Goal: Complete application form: Complete application form

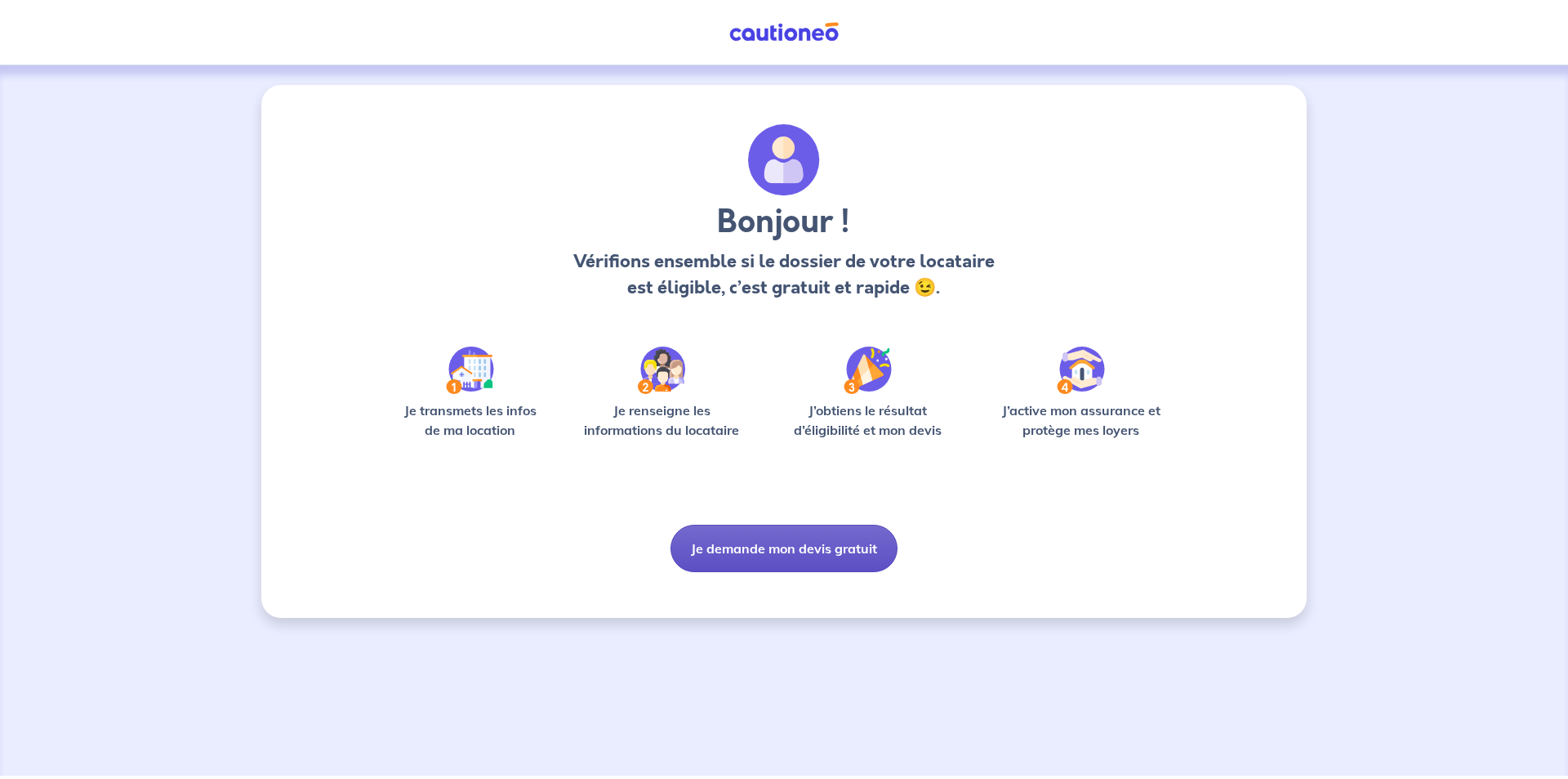
click at [755, 546] on button "Je demande mon devis gratuit" at bounding box center [784, 548] width 227 height 48
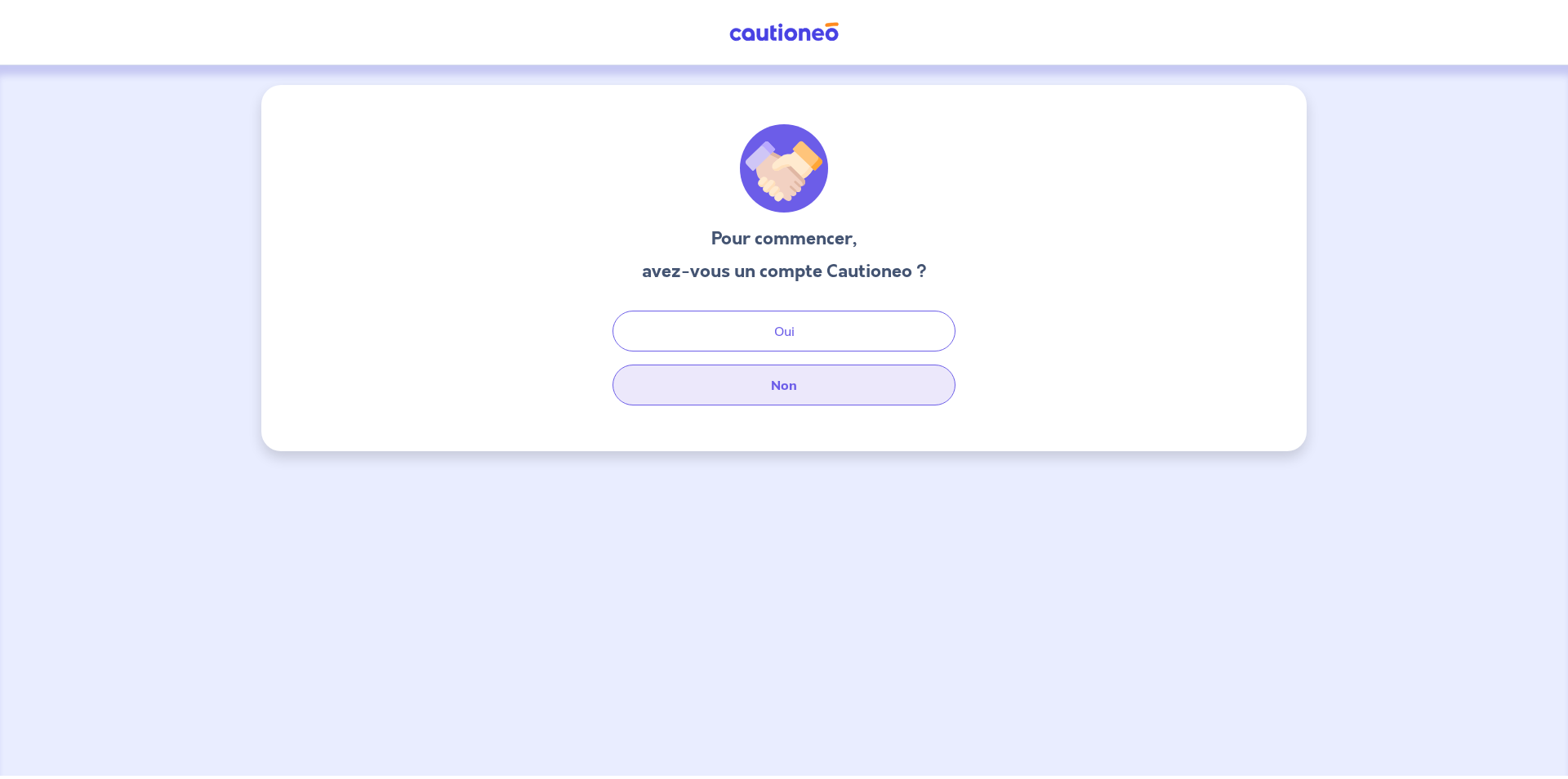
click at [766, 387] on button "Non" at bounding box center [784, 384] width 343 height 41
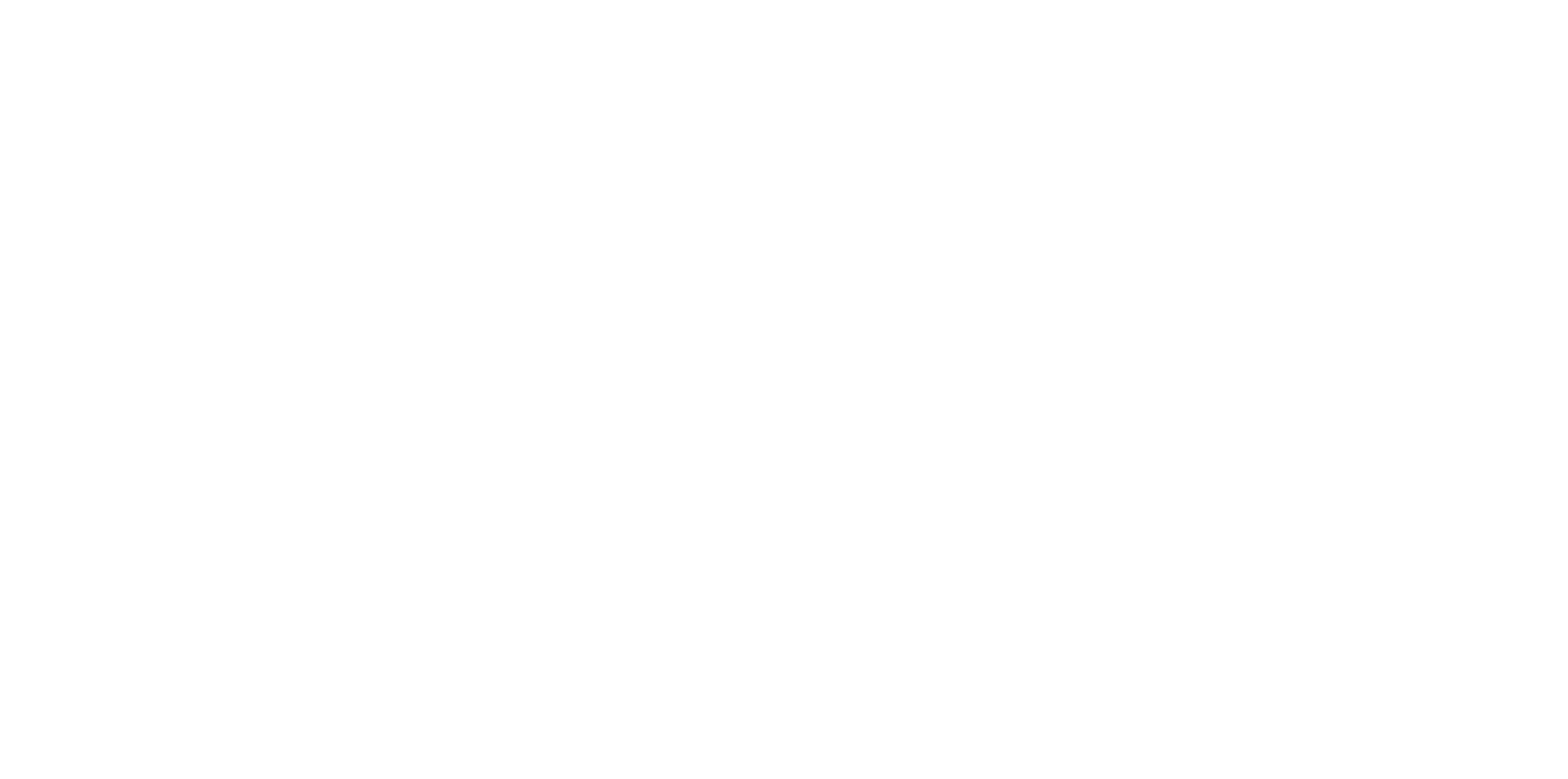
select select "FR"
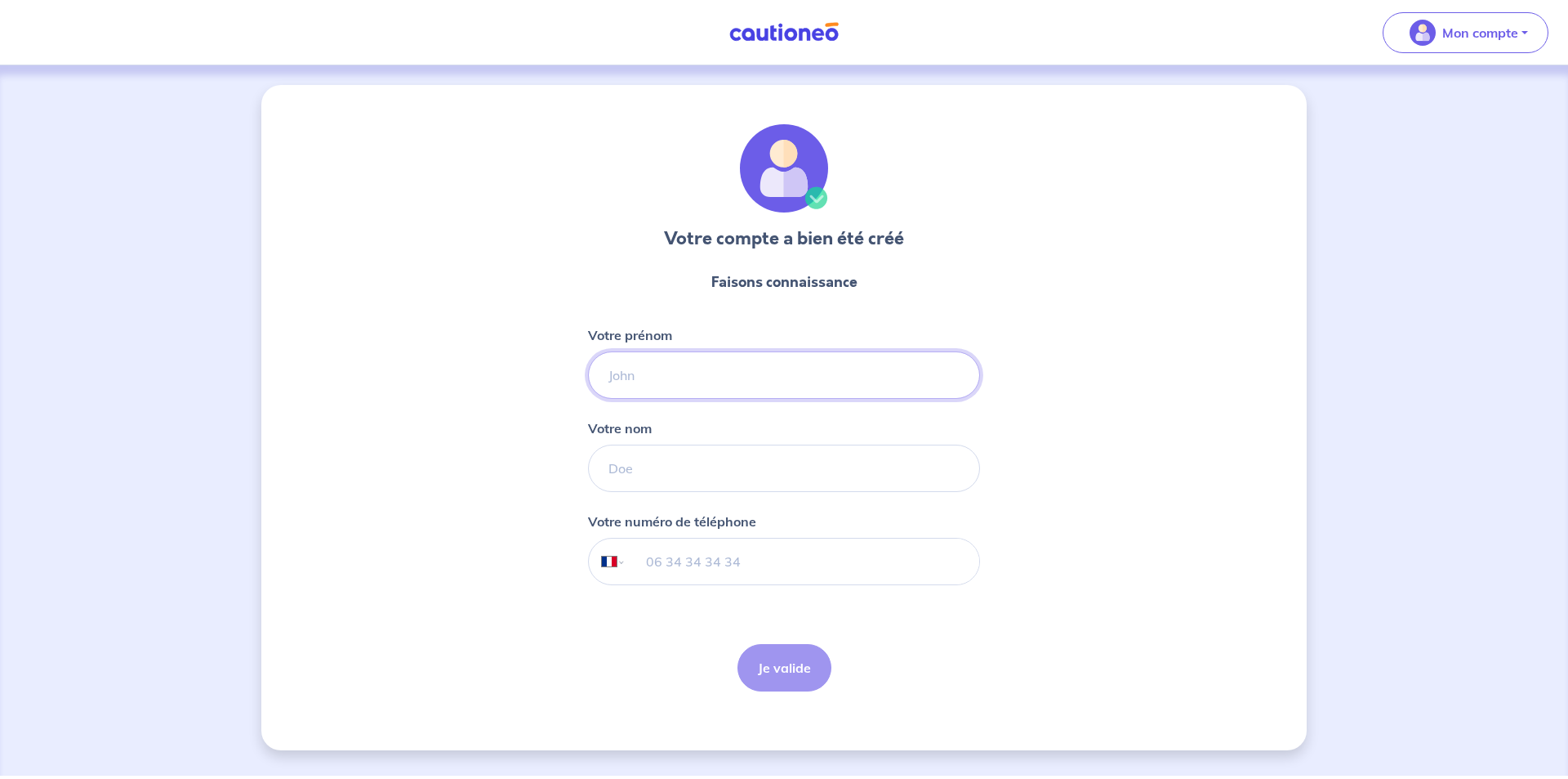
click at [663, 383] on input "Votre prénom" at bounding box center [784, 374] width 392 height 48
type input "Adélaïde"
click at [653, 470] on input "Votre nom" at bounding box center [784, 468] width 392 height 48
type input "GRONDIN"
click at [613, 565] on select "International Afghanistan Afrique du Sud Albanie Algérie Allemagne Andorre Ang…" at bounding box center [605, 561] width 34 height 46
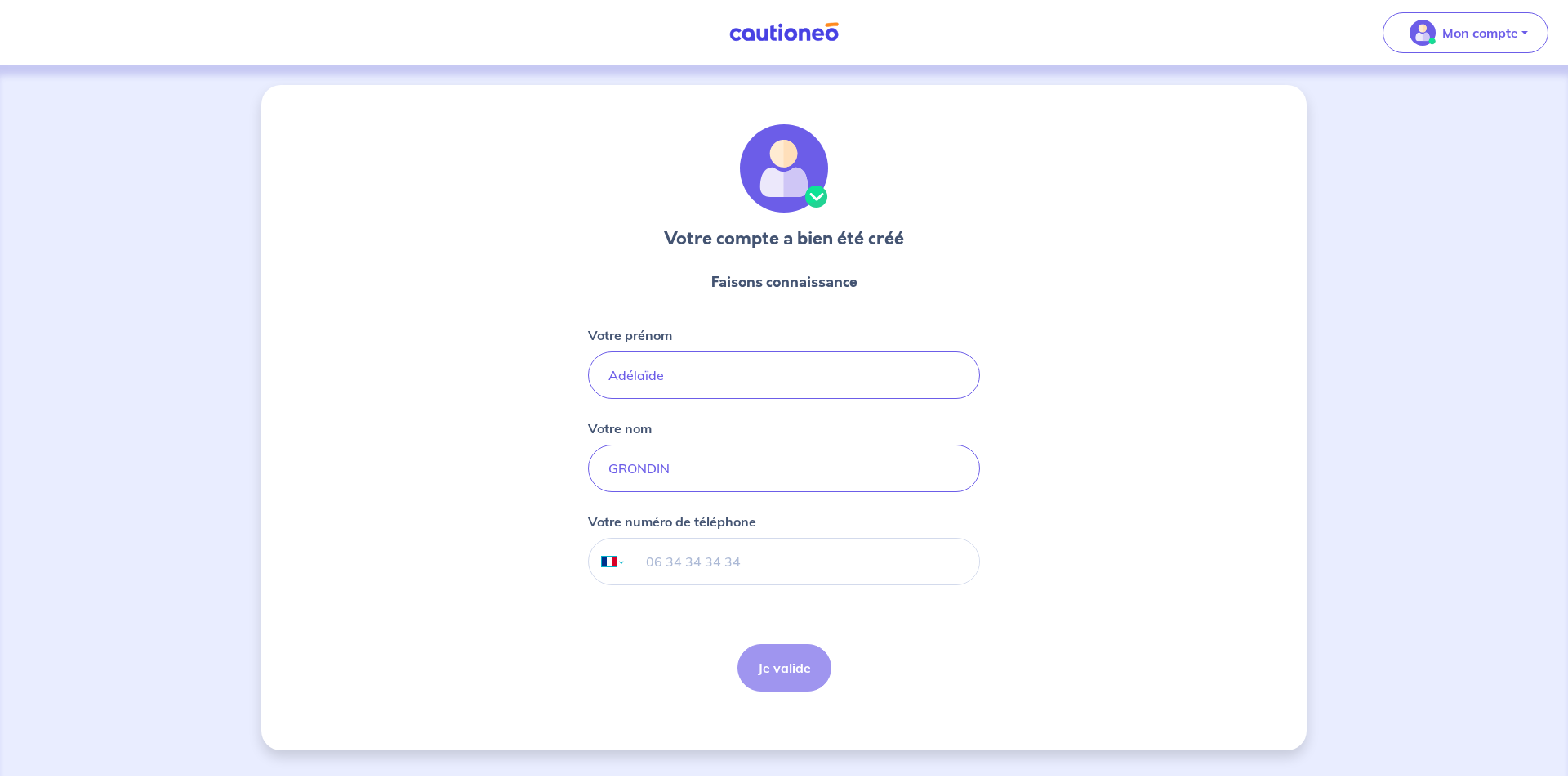
select select "RE"
click at [589, 539] on select "International Afghanistan Afrique du Sud Albanie Algérie Allemagne Andorre Ang…" at bounding box center [605, 561] width 34 height 46
type input "0692 72 49 75"
click at [789, 667] on button "Je valide" at bounding box center [784, 668] width 94 height 48
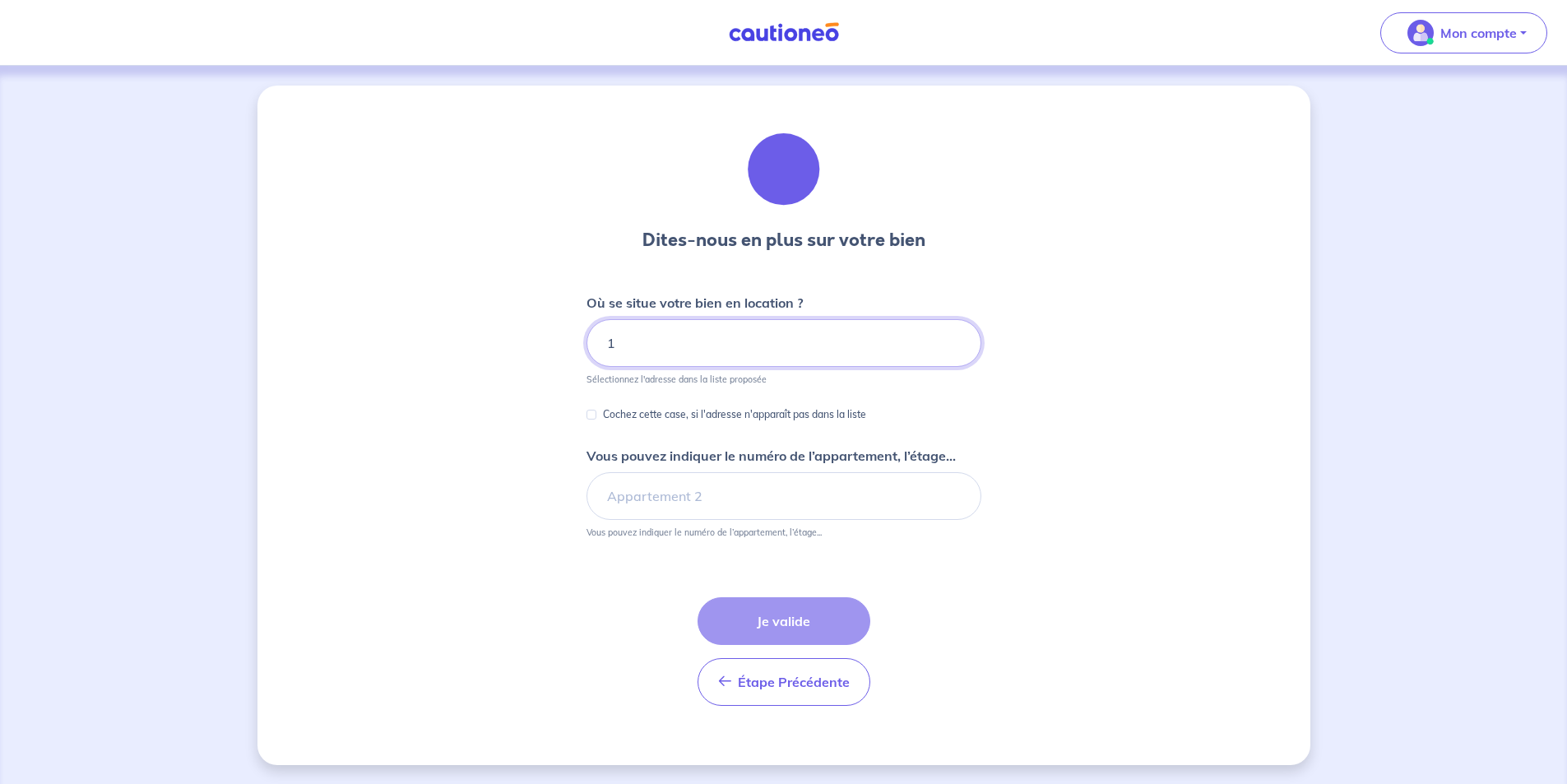
type input "1"
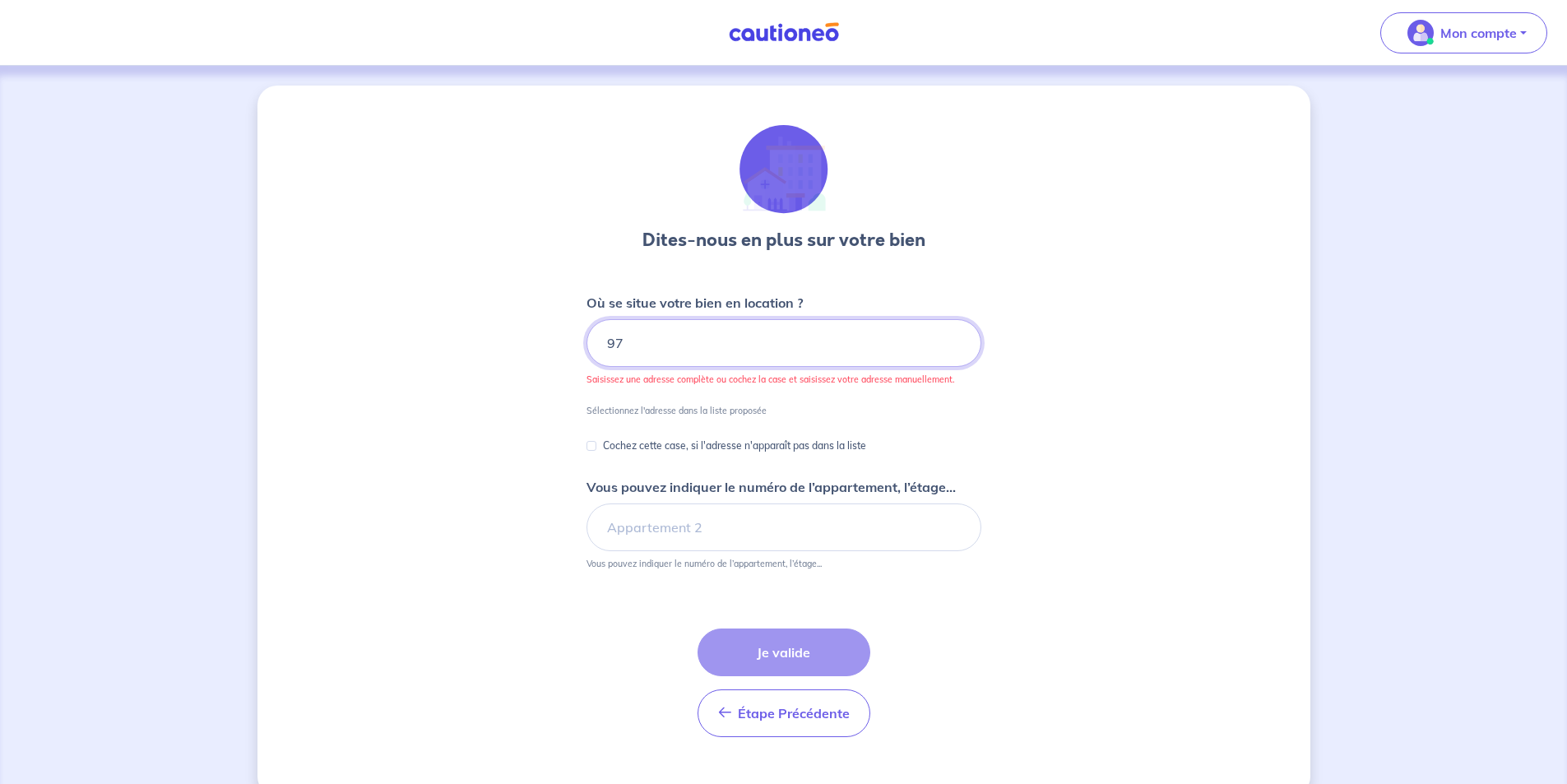
type input "9"
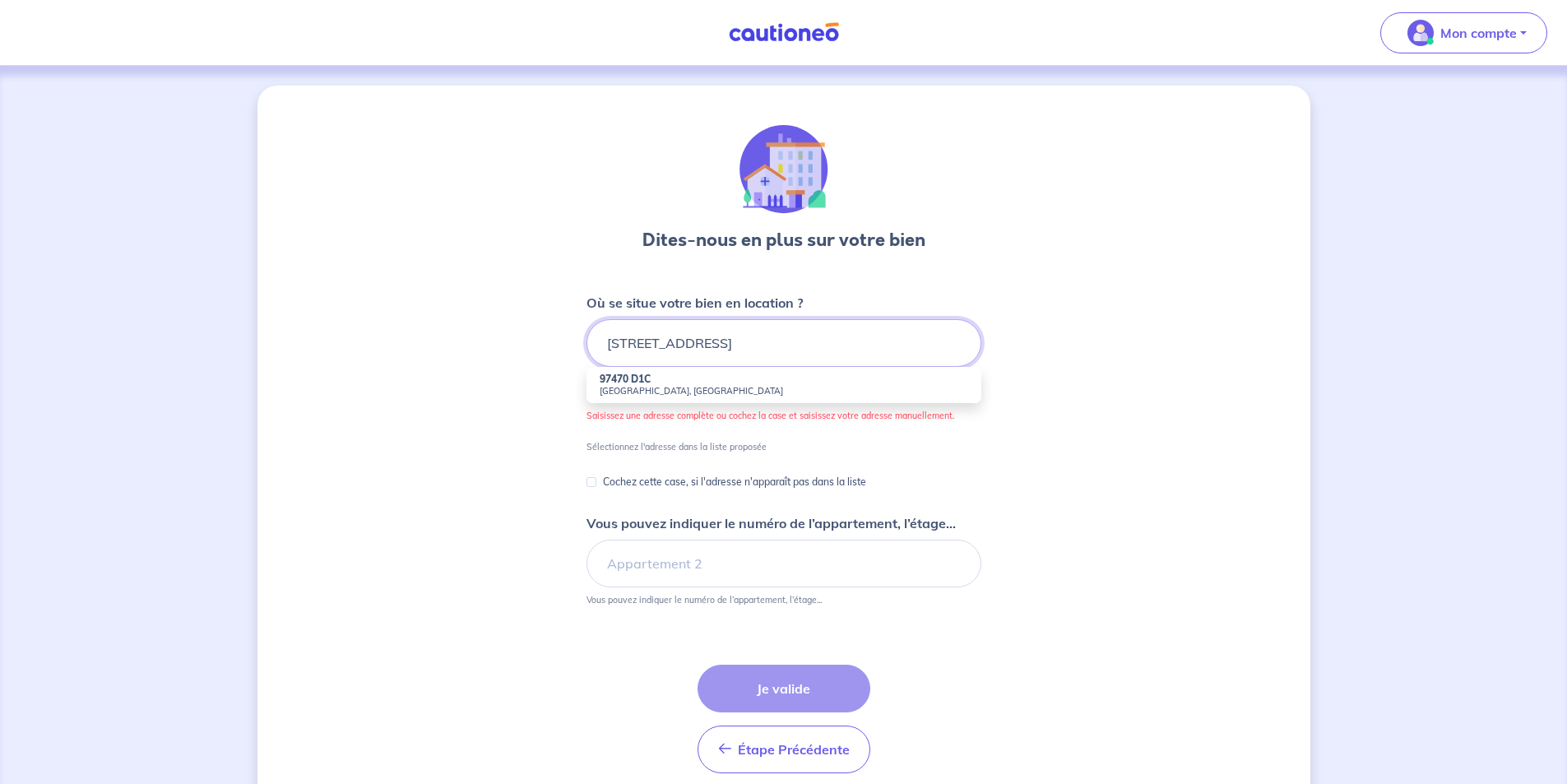
type input "1 CHEMIN NATCHAN 97470 SAINT-BENOIT"
click at [1185, 436] on div "Dites-nous en plus sur votre bien Où se situe votre bien en location ? 1 CHEMIN…" at bounding box center [784, 459] width 1053 height 747
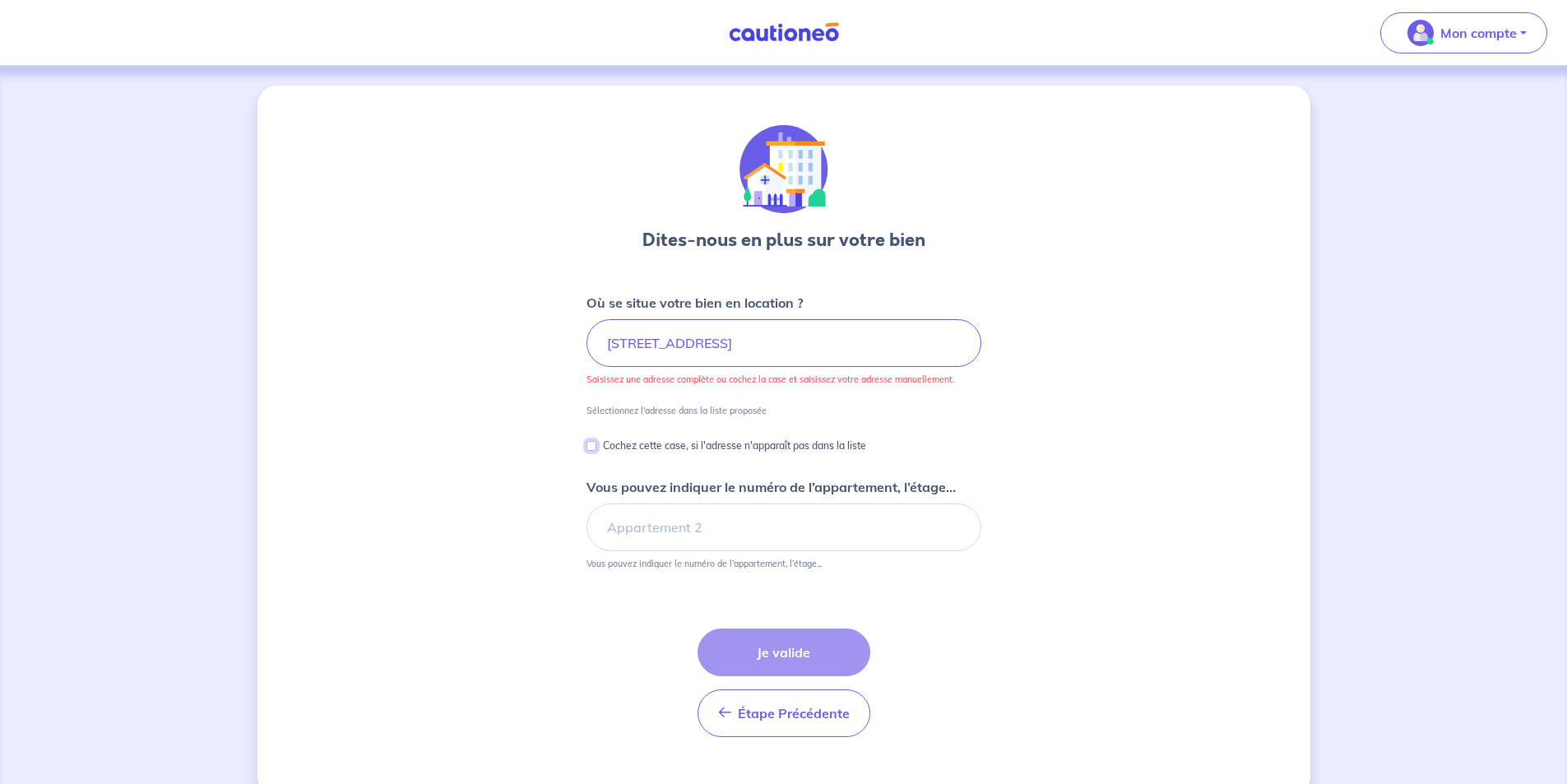
click at [594, 446] on input "Cochez cette case, si l'adresse n'apparaît pas dans la liste" at bounding box center [591, 446] width 10 height 10
checkbox input "true"
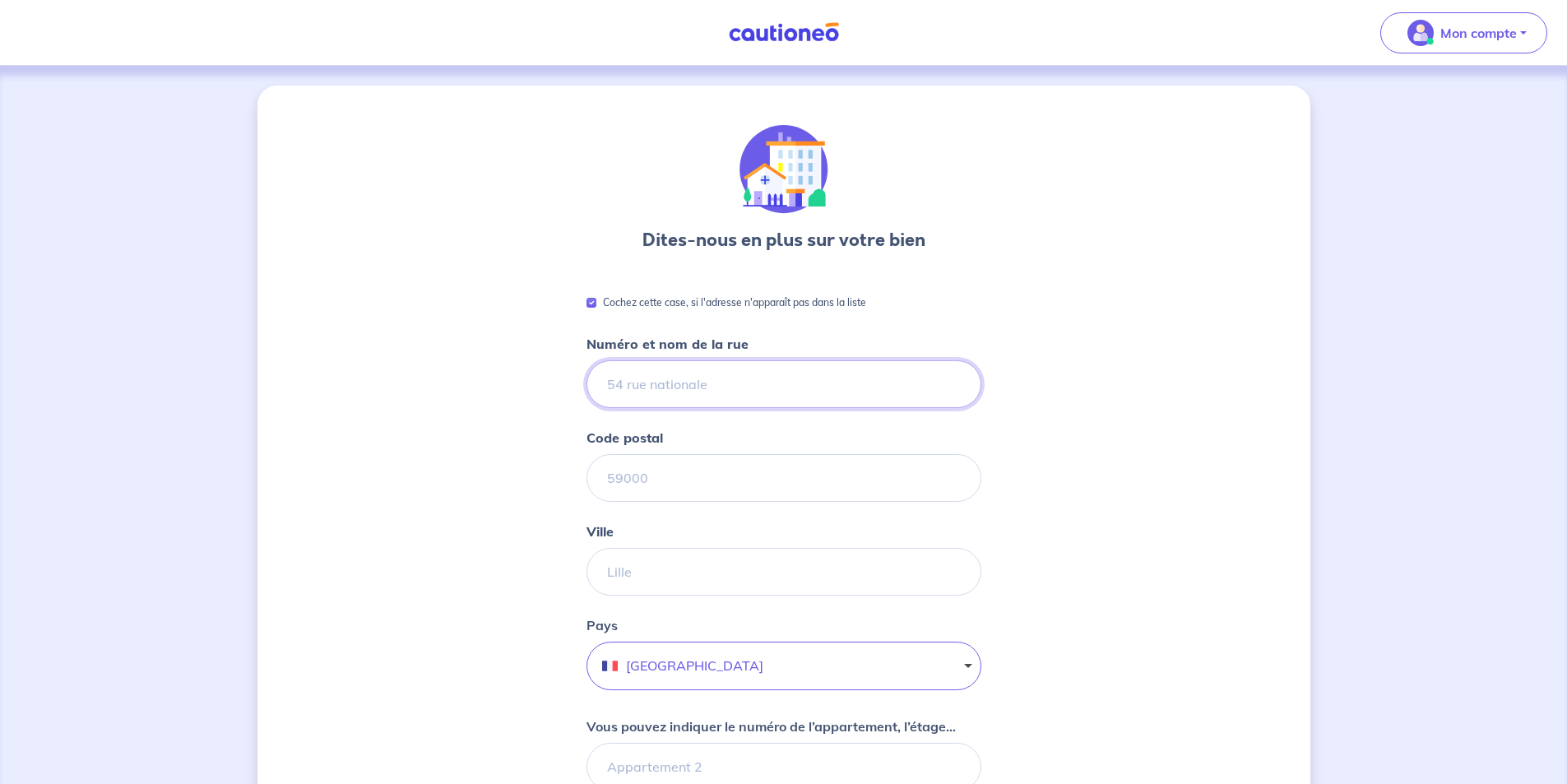
click at [660, 383] on input "Numéro et nom de la rue" at bounding box center [784, 384] width 395 height 48
type input "1 CHEMIN NATCHAN"
drag, startPoint x: 642, startPoint y: 478, endPoint x: 648, endPoint y: 456, distance: 22.8
click at [643, 479] on input "Code postal" at bounding box center [784, 477] width 395 height 48
type input "97470"
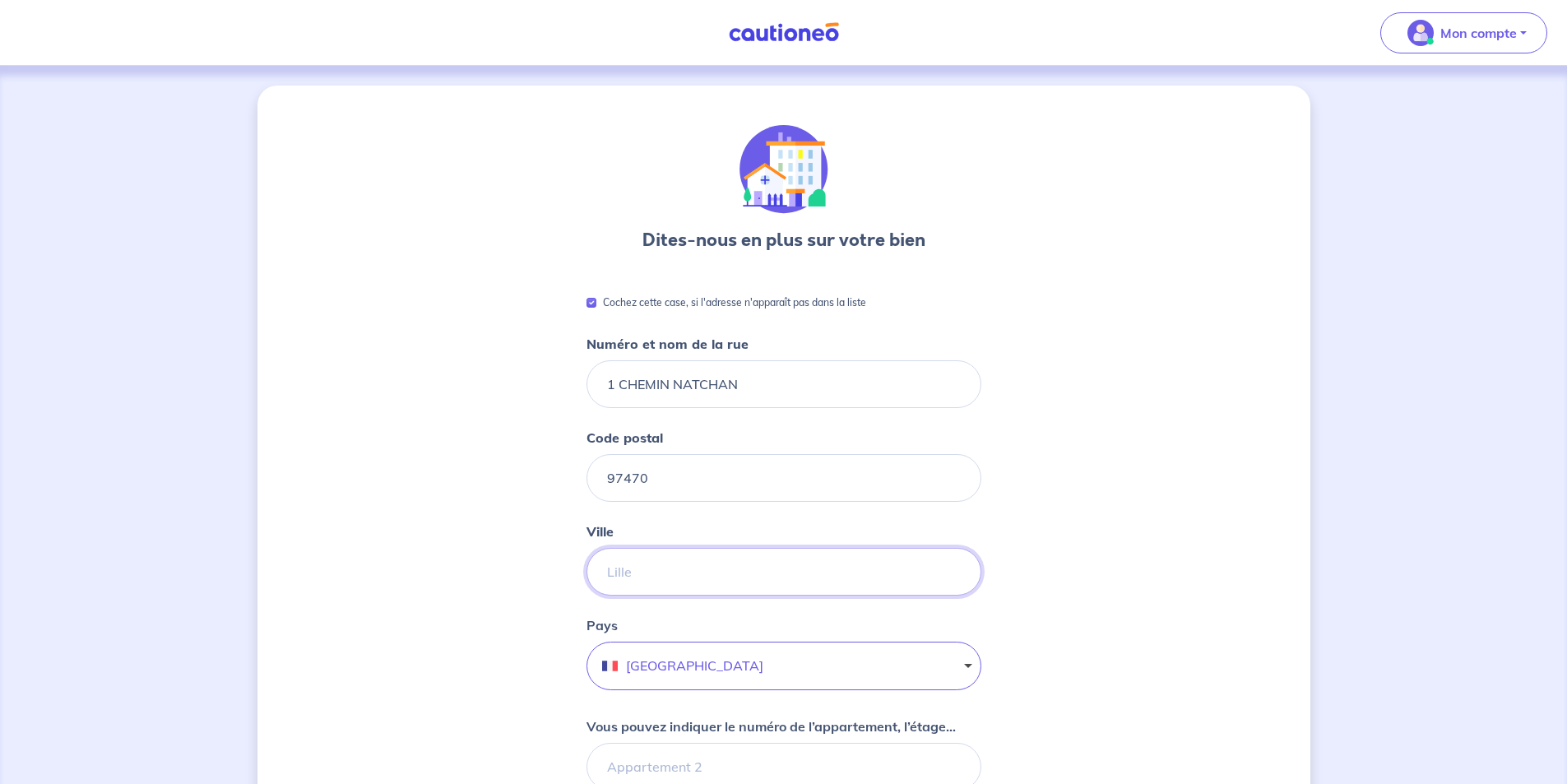
click at [630, 574] on input "Ville" at bounding box center [784, 572] width 395 height 48
type input "SAINT-BENOÎT"
click at [614, 665] on button "France" at bounding box center [784, 666] width 395 height 49
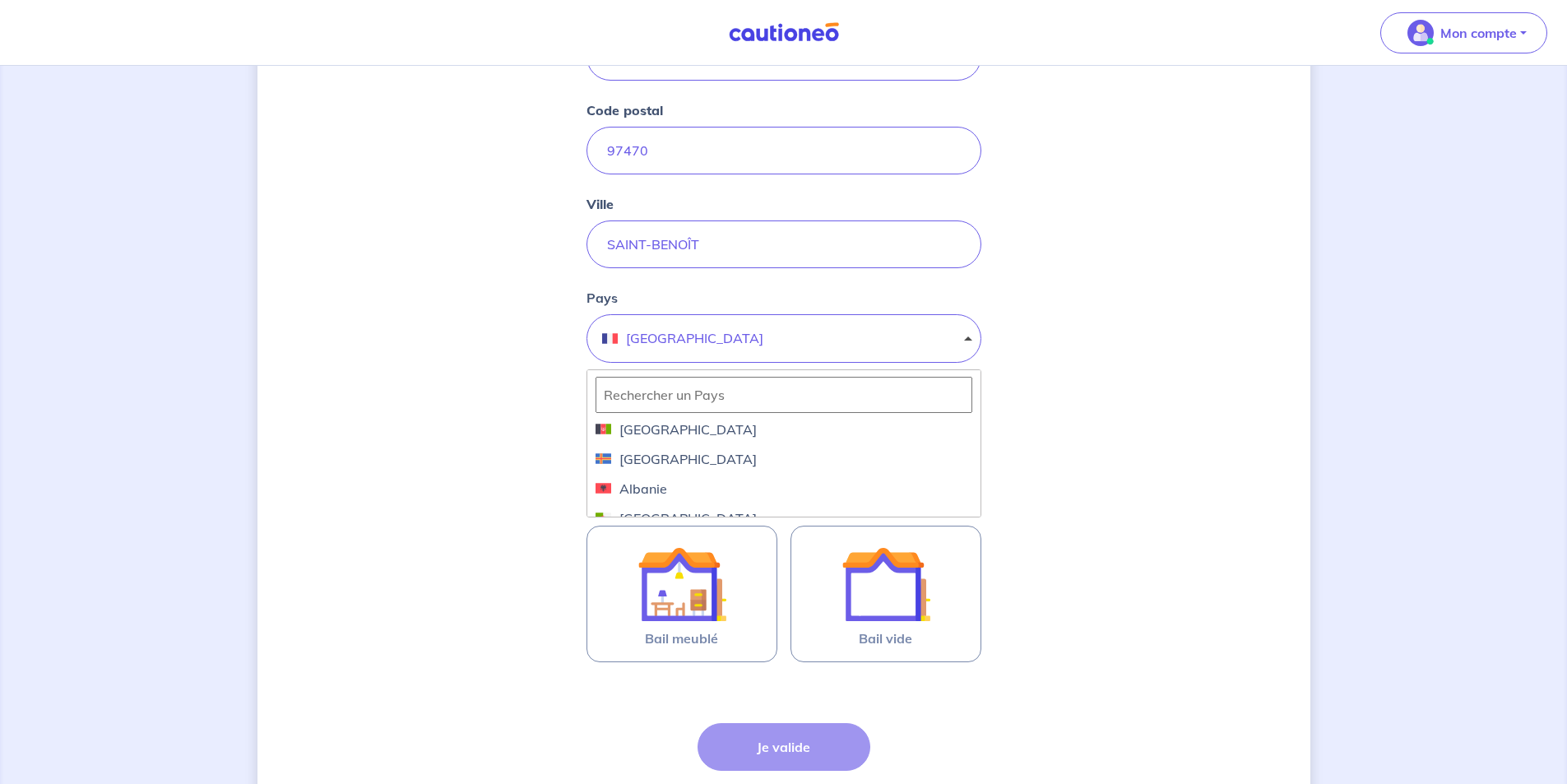
scroll to position [329, 0]
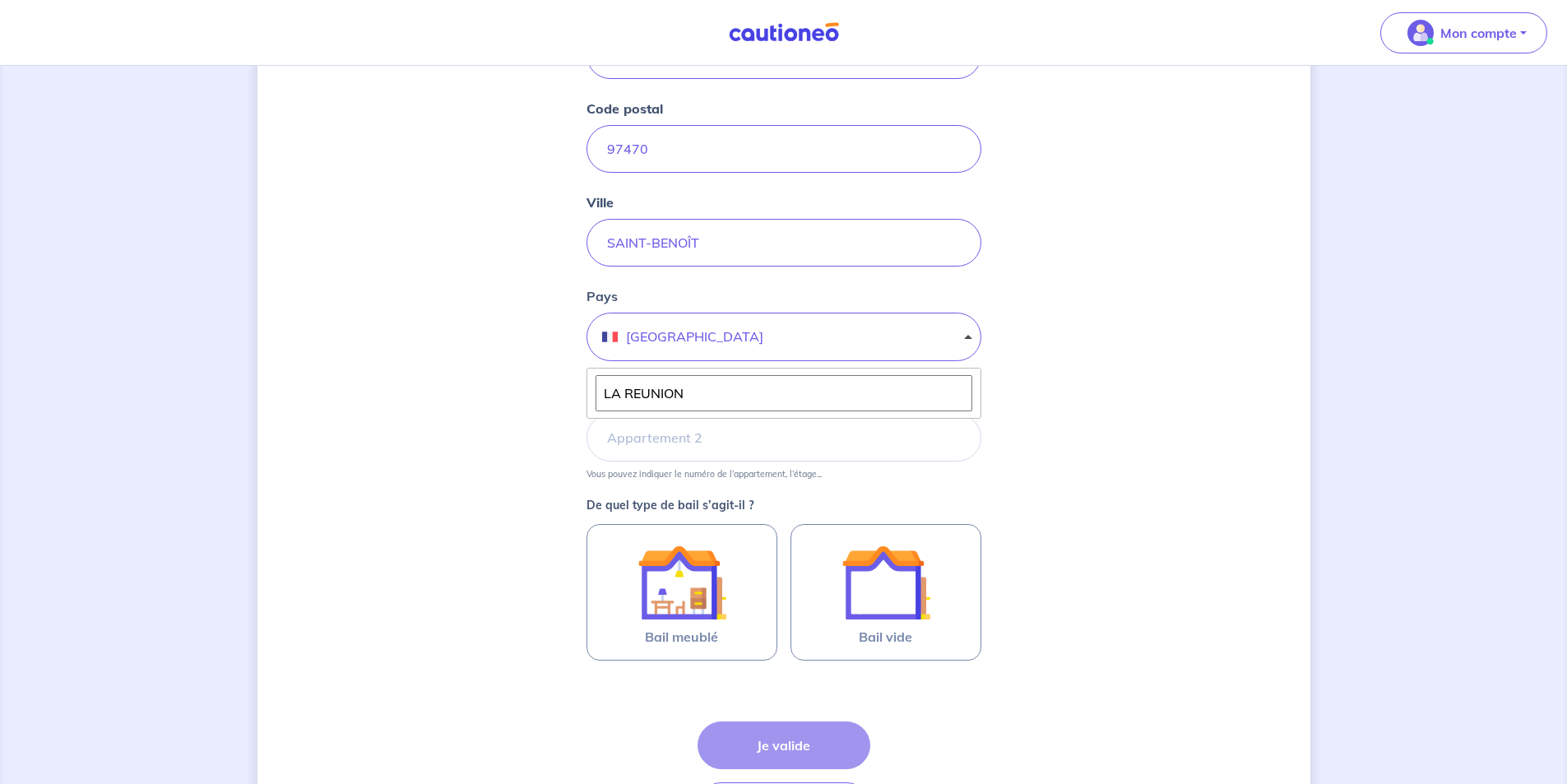
type input "LA REUNION"
click at [1058, 399] on div "Dites-nous en plus sur votre bien Cochez cette case, si l'adresse n'apparaît pa…" at bounding box center [784, 322] width 1053 height 1132
click at [971, 335] on button "France" at bounding box center [784, 337] width 395 height 49
click at [724, 401] on input "LA REUNION" at bounding box center [784, 393] width 377 height 36
click at [611, 335] on button "France" at bounding box center [784, 337] width 395 height 49
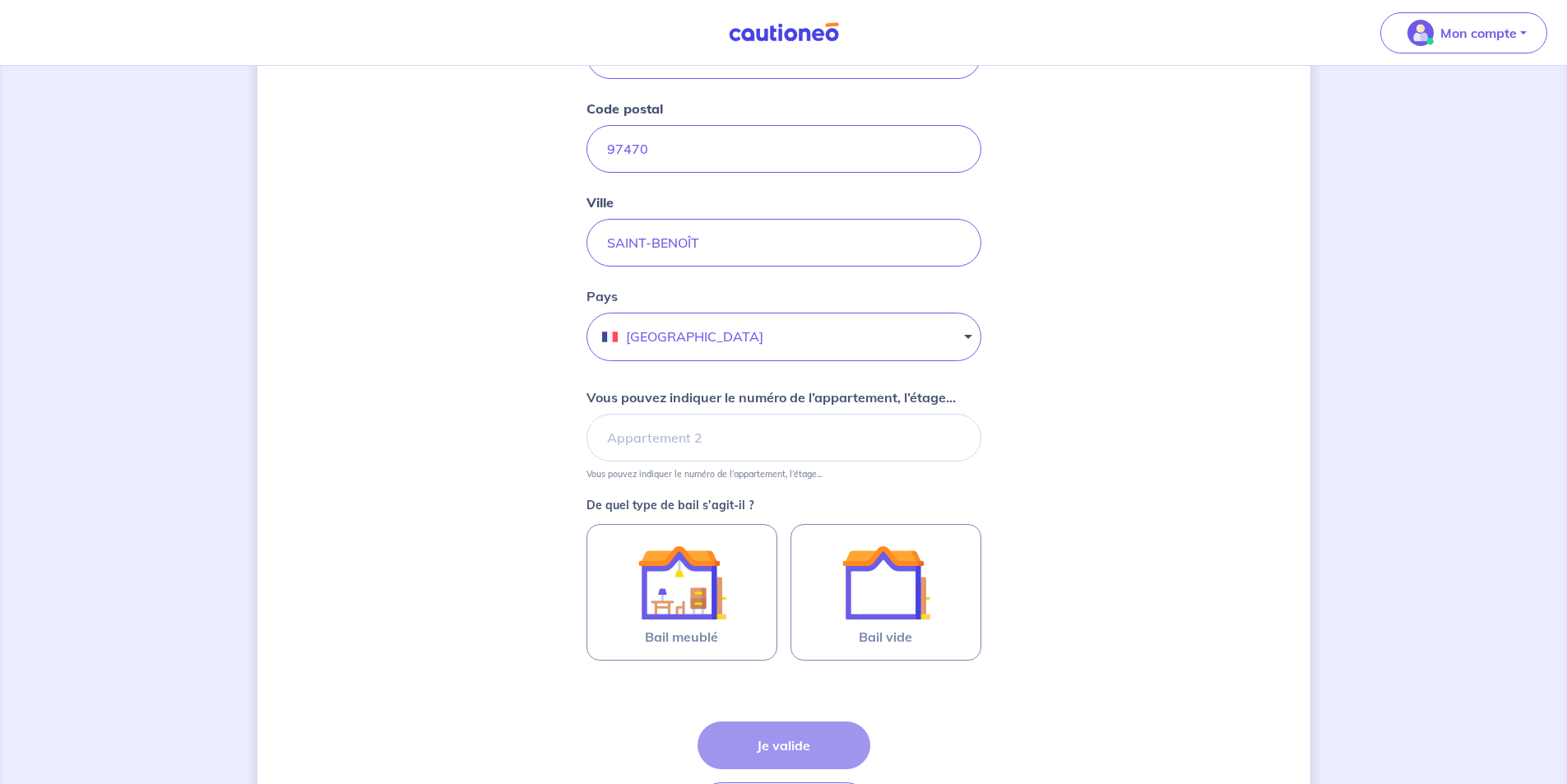
click at [611, 335] on button "France" at bounding box center [784, 337] width 395 height 49
click at [700, 400] on input "LA REUNION" at bounding box center [784, 393] width 377 height 36
click at [681, 346] on button "France" at bounding box center [784, 337] width 395 height 49
click at [674, 341] on button "France" at bounding box center [784, 337] width 395 height 49
click at [653, 398] on input "LA REUNION" at bounding box center [784, 393] width 377 height 36
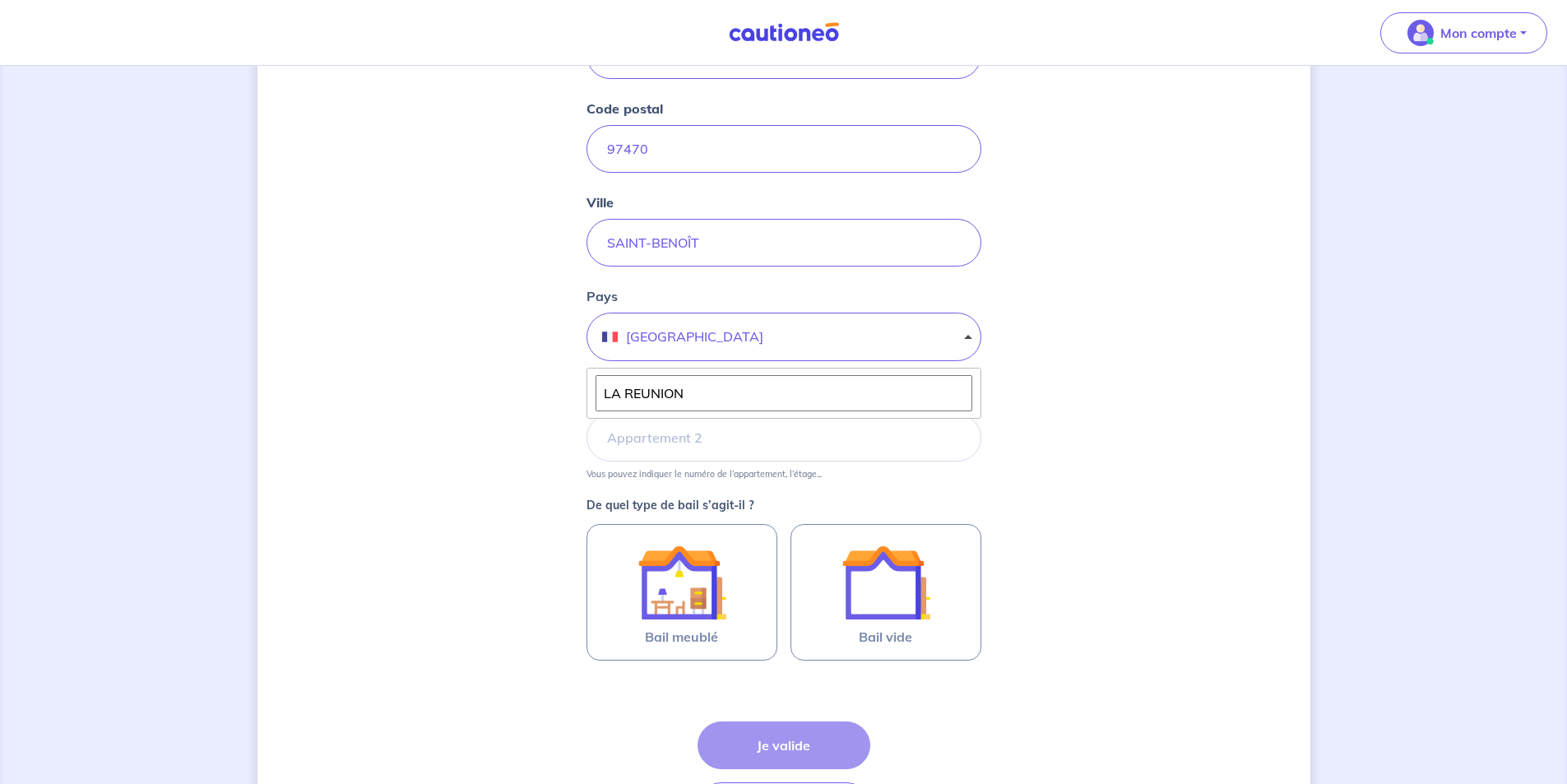
click at [740, 403] on input "LA REUNION" at bounding box center [784, 393] width 377 height 36
click at [1125, 384] on div "Dites-nous en plus sur votre bien Cochez cette case, si l'adresse n'apparaît pa…" at bounding box center [784, 322] width 1053 height 1132
click at [967, 335] on button "France" at bounding box center [784, 337] width 395 height 49
click at [511, 489] on div "Dites-nous en plus sur votre bien Cochez cette case, si l'adresse n'apparaît pa…" at bounding box center [784, 322] width 1053 height 1132
click at [678, 346] on button "France" at bounding box center [784, 337] width 395 height 49
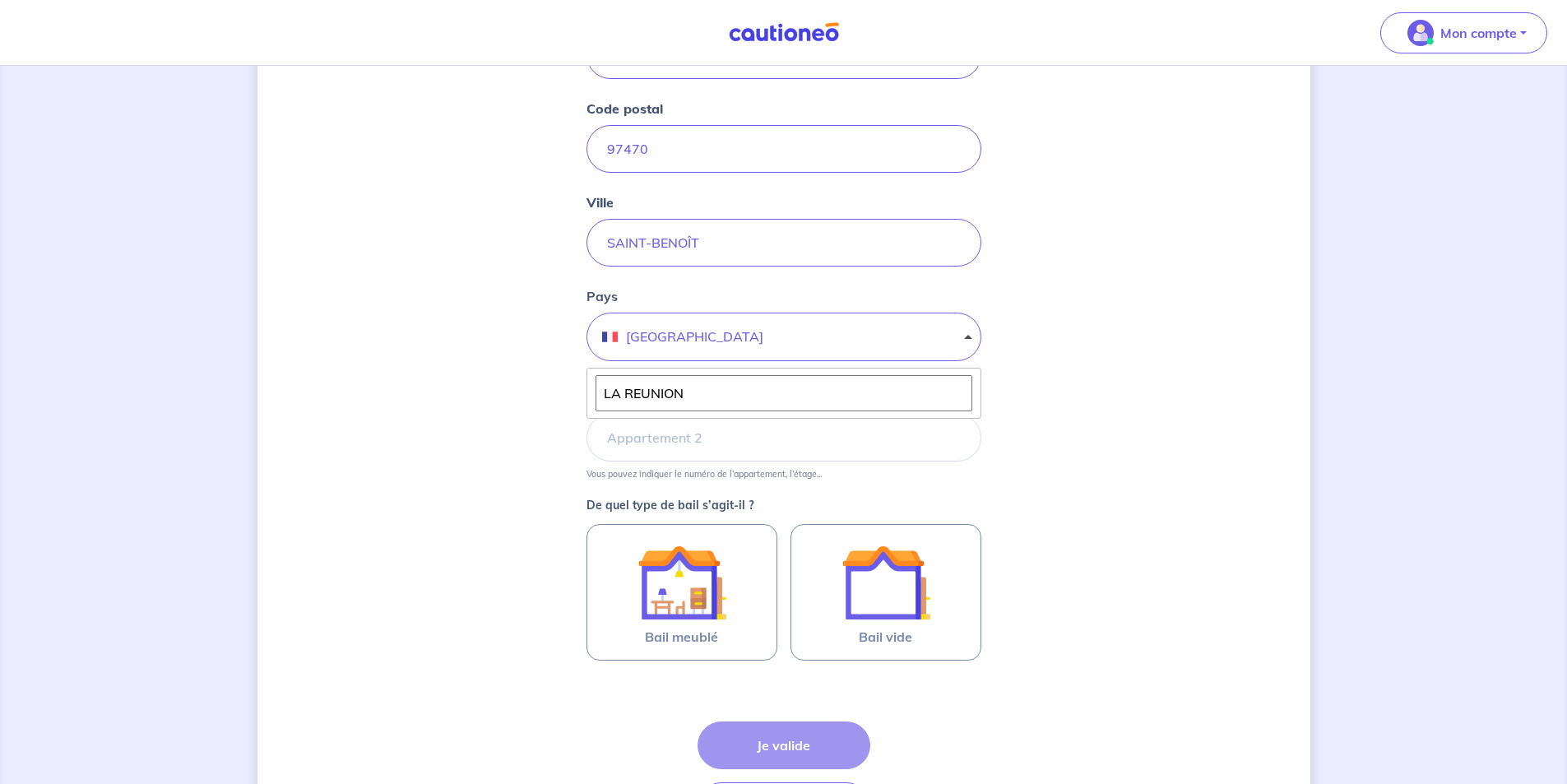
drag, startPoint x: 713, startPoint y: 399, endPoint x: 544, endPoint y: 386, distance: 169.5
click at [543, 388] on div "Dites-nous en plus sur votre bien Cochez cette case, si l'adresse n'apparaît pa…" at bounding box center [784, 322] width 1053 height 1132
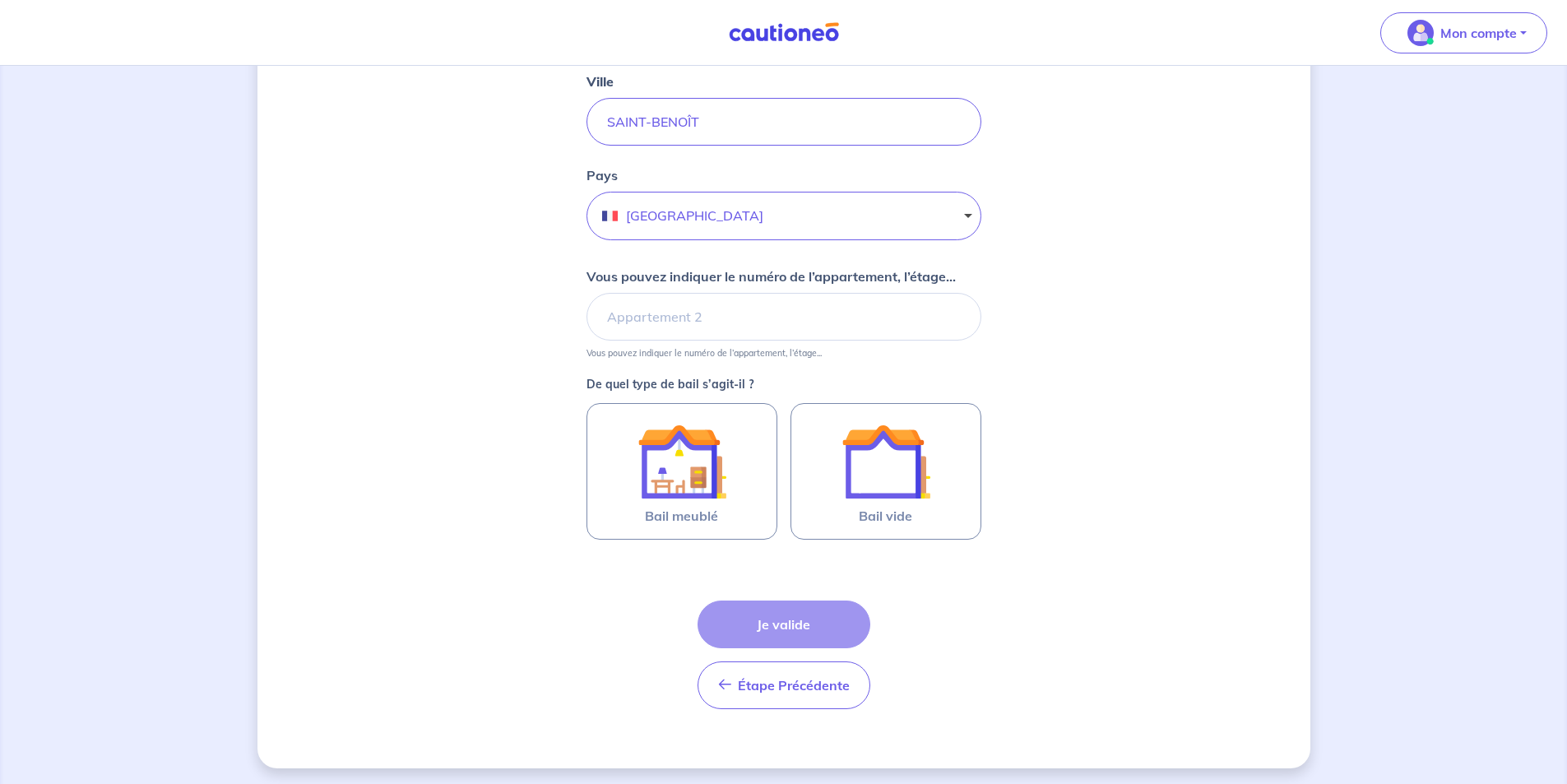
scroll to position [454, 0]
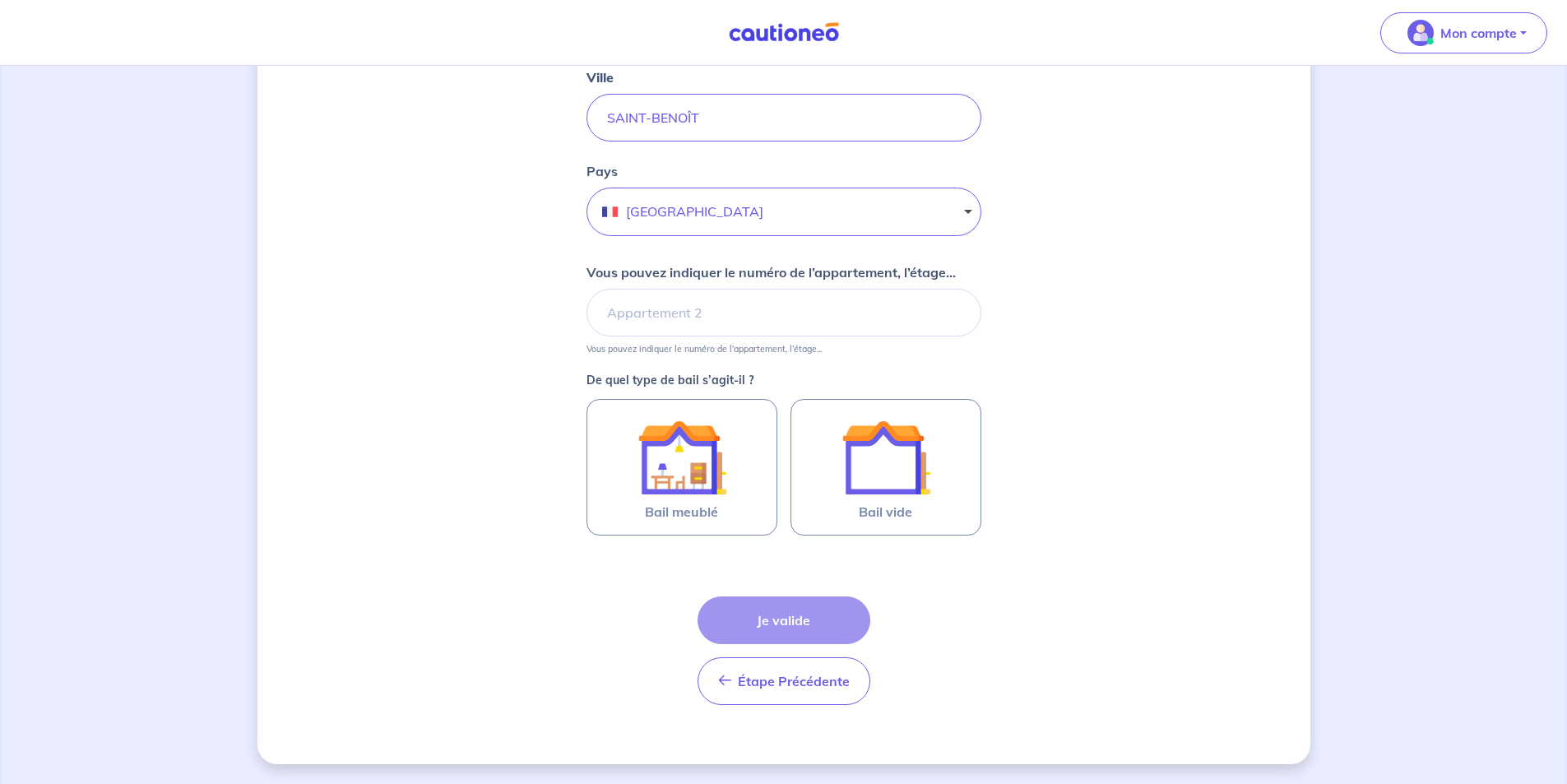
click at [668, 218] on button "France" at bounding box center [784, 212] width 395 height 49
click at [603, 271] on input "LA REUNION" at bounding box center [784, 268] width 377 height 36
type input "ILE DE LA REUNION"
click at [1097, 257] on div "Dites-nous en plus sur votre bien Cochez cette case, si l'adresse n'apparaît pa…" at bounding box center [784, 197] width 1053 height 1132
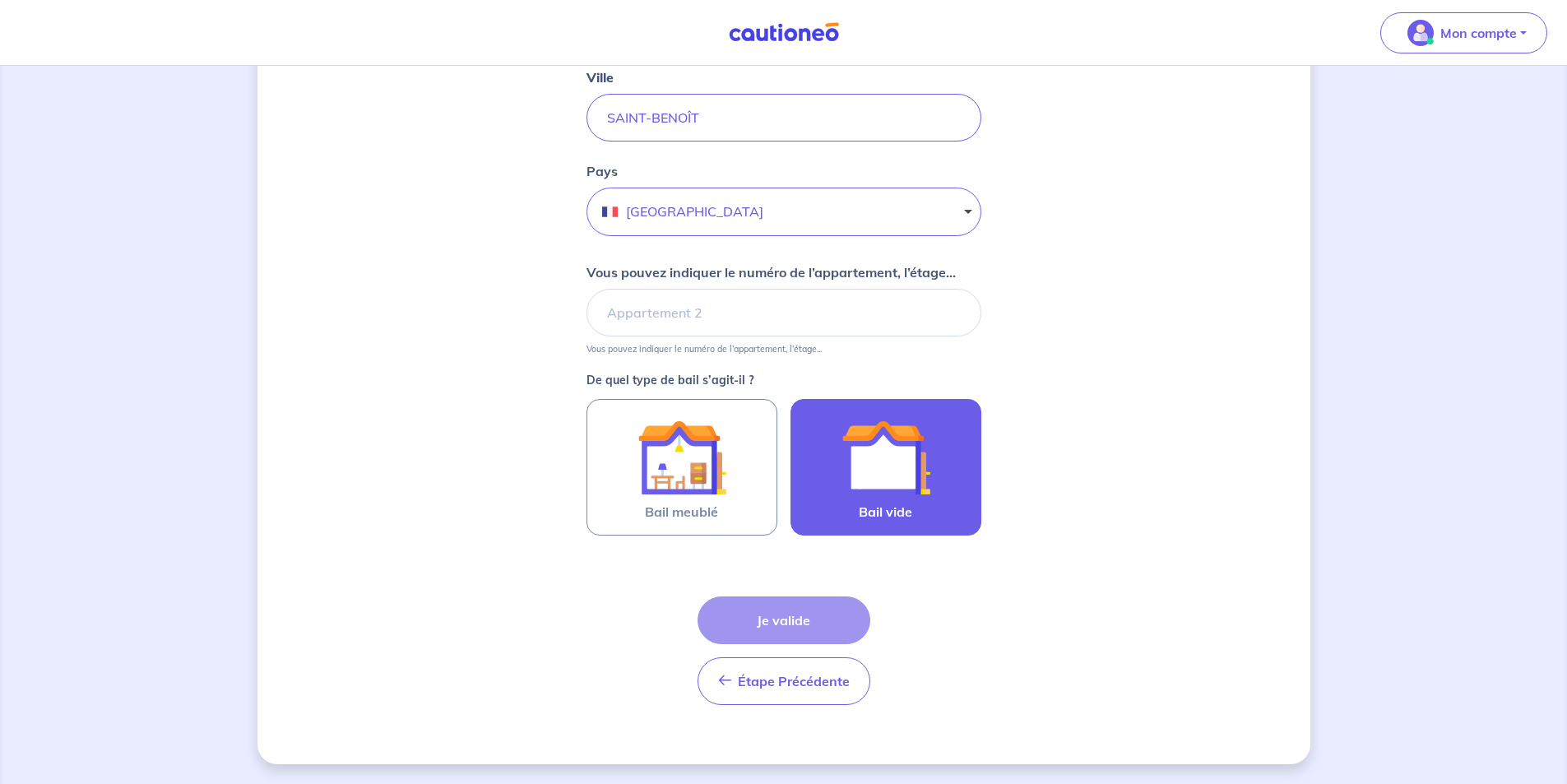
click at [896, 456] on img at bounding box center [886, 457] width 89 height 89
click at [0, 0] on input "Bail vide" at bounding box center [0, 0] width 0 height 0
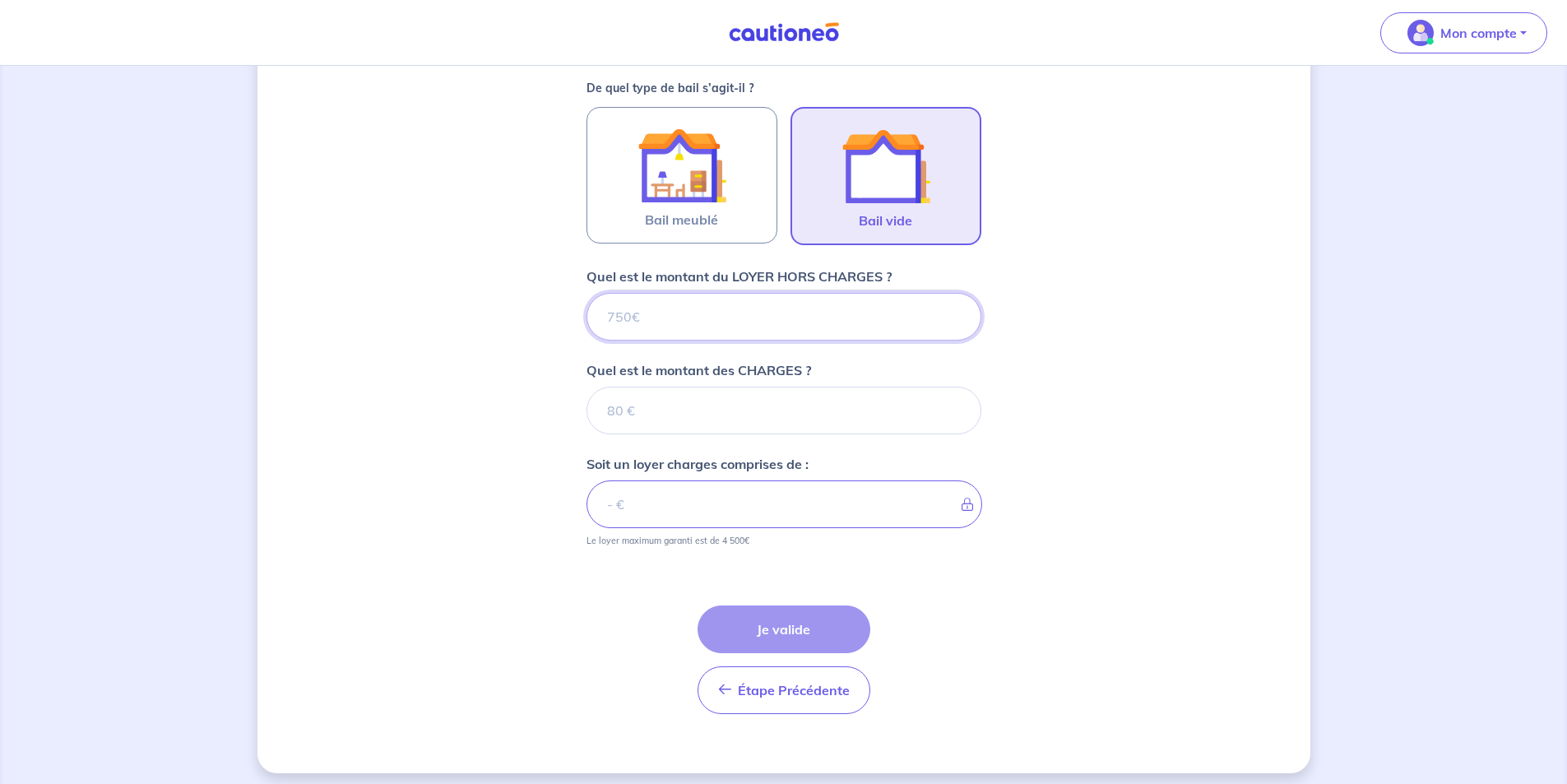
scroll to position [754, 0]
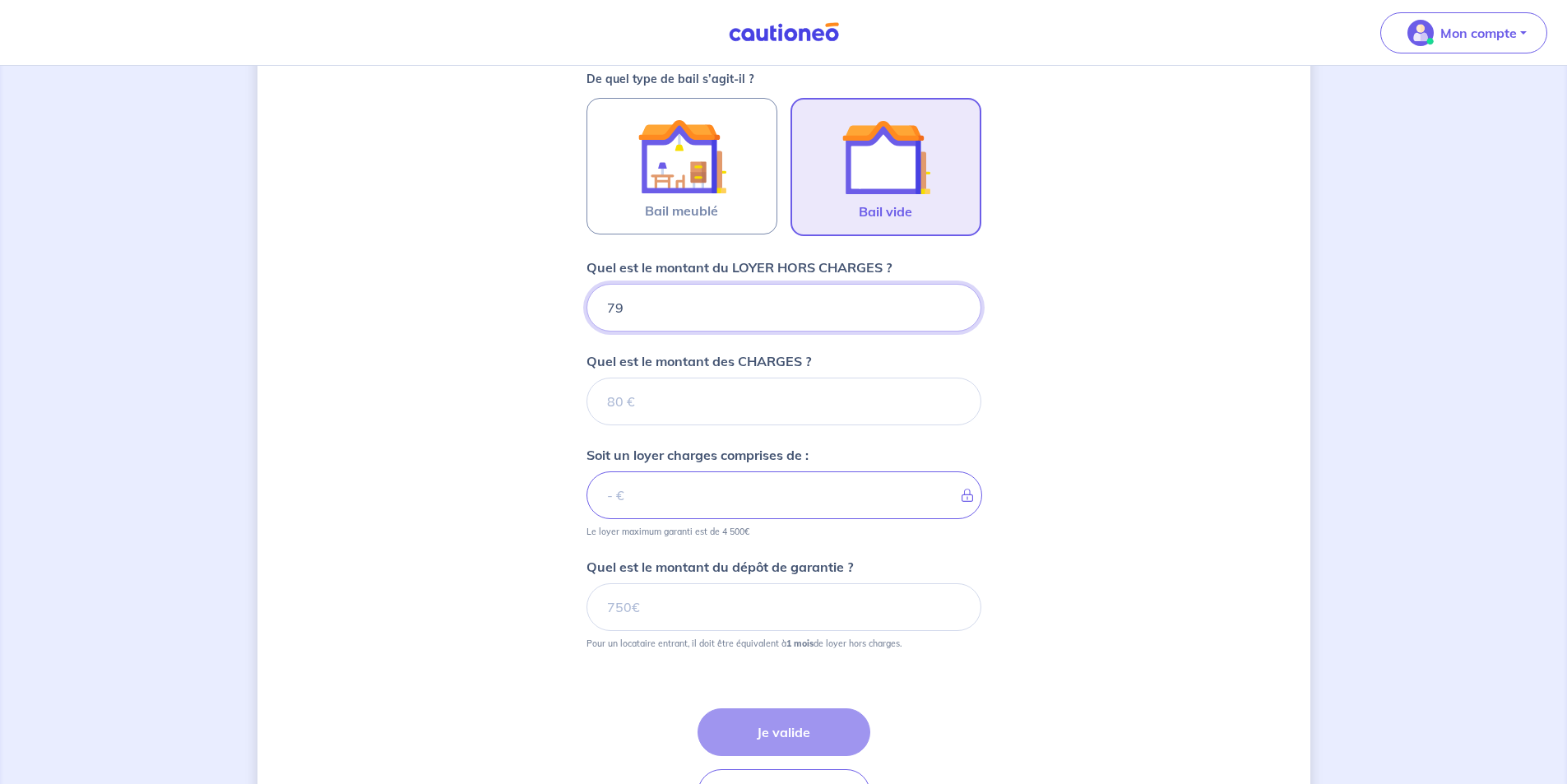
type input "799"
click at [649, 401] on input "Quel est le montant des CHARGES ?" at bounding box center [784, 401] width 395 height 48
type input "0"
type input "799"
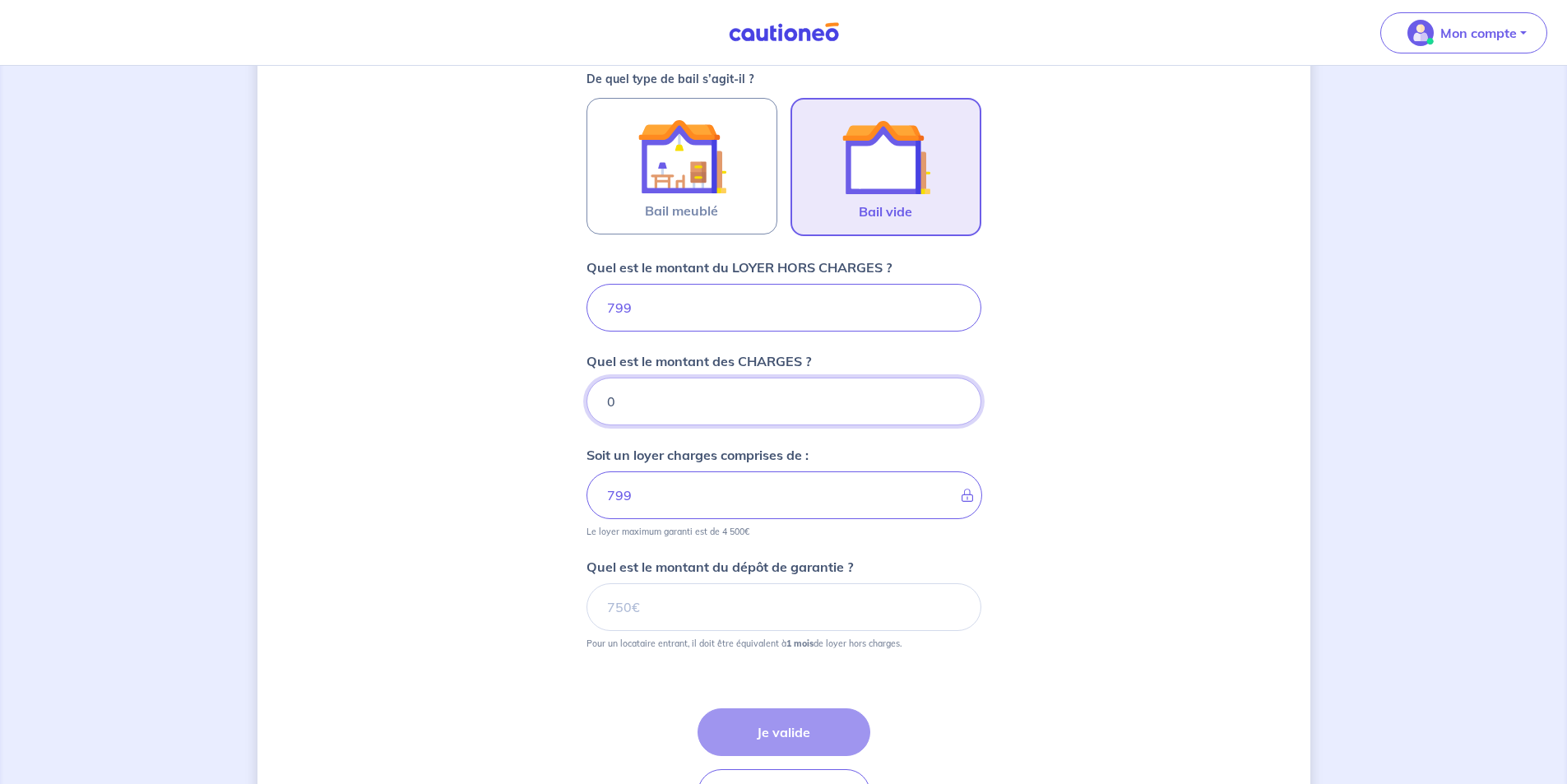
type input "0"
click at [658, 608] on input "Quel est le montant du dépôt de garantie ?" at bounding box center [784, 607] width 395 height 48
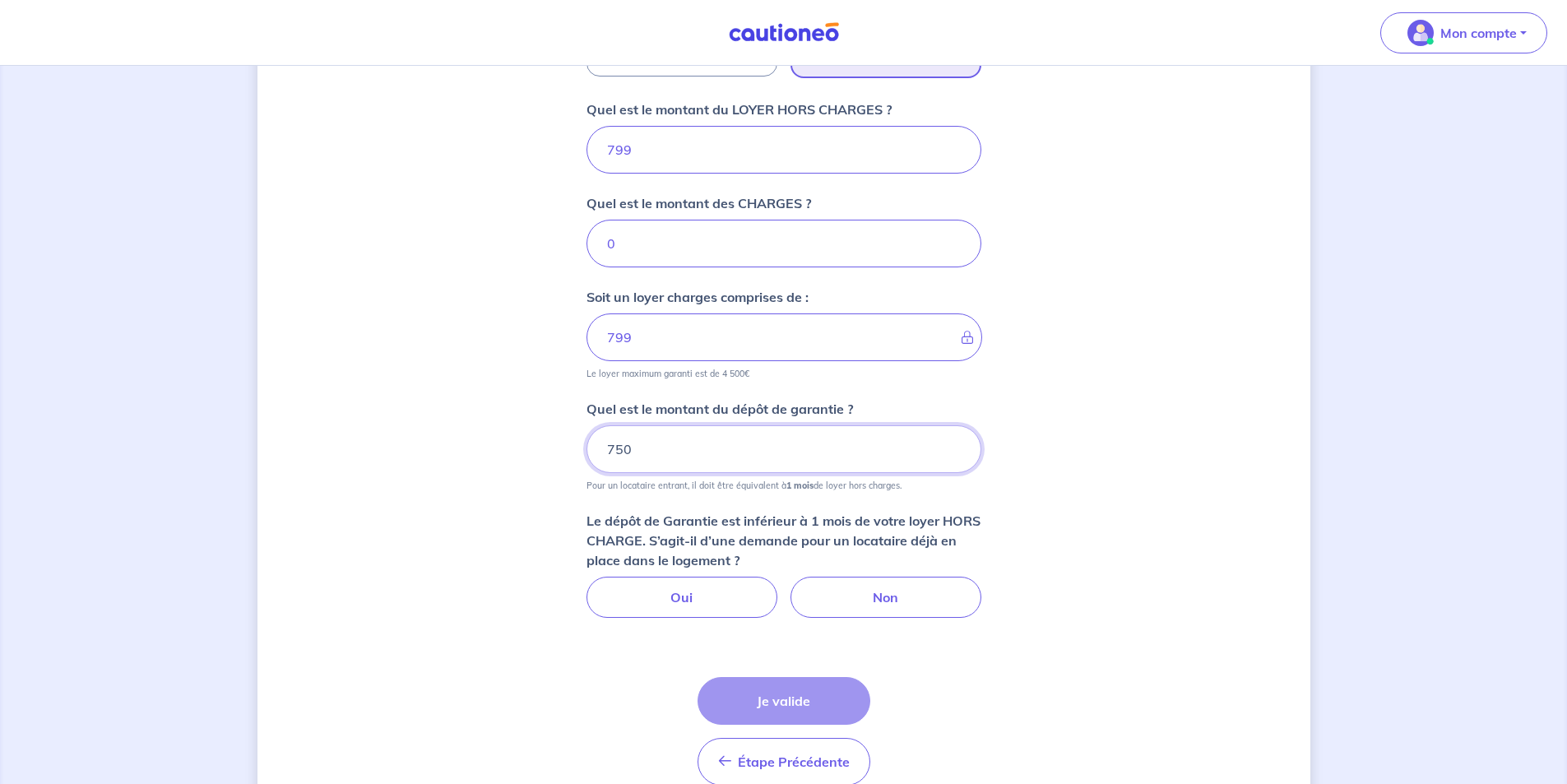
scroll to position [920, 0]
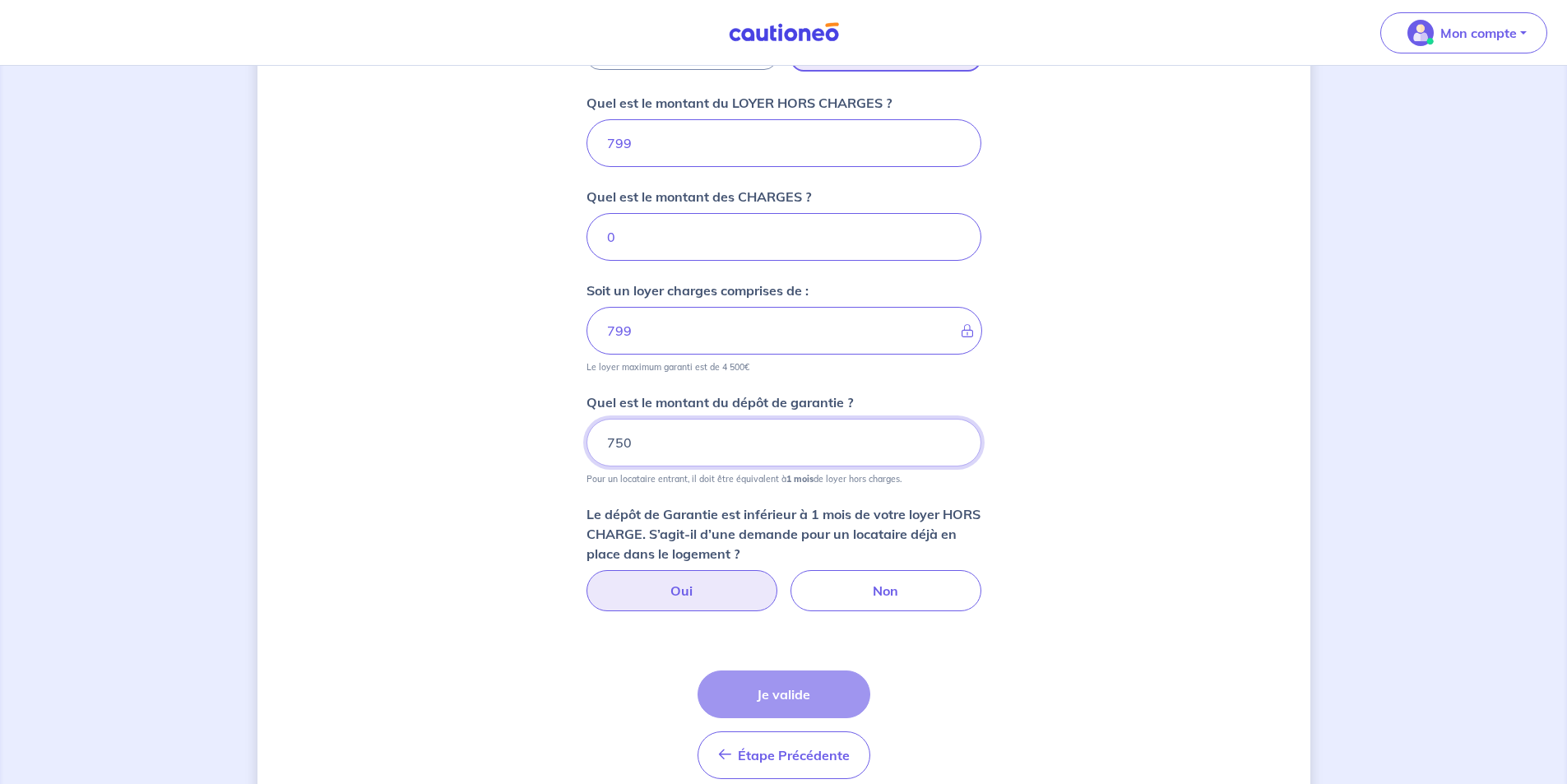
type input "750"
click at [661, 583] on label "Oui" at bounding box center [681, 590] width 191 height 41
click at [778, 581] on input "Oui" at bounding box center [784, 575] width 11 height 11
radio input "true"
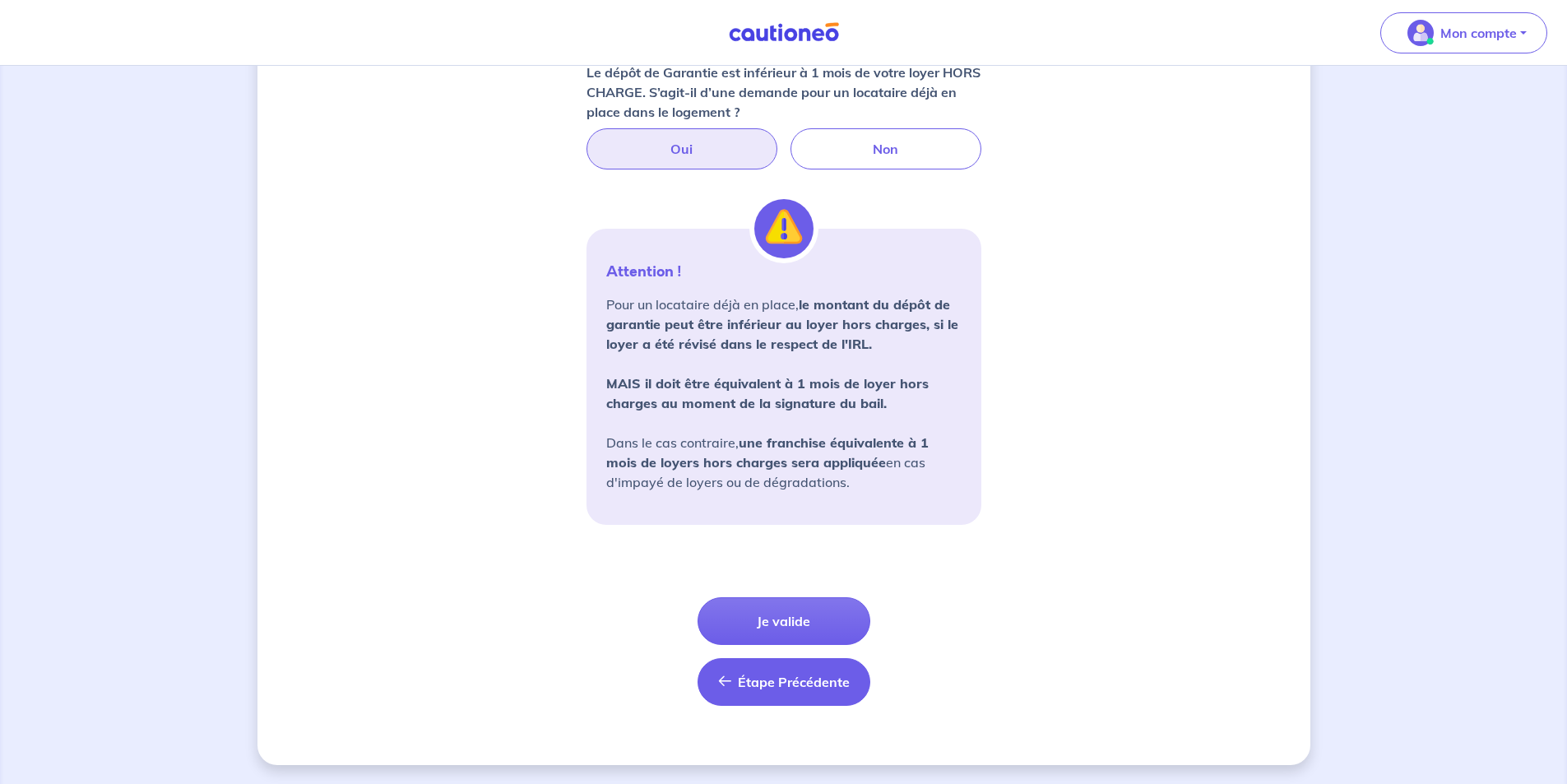
scroll to position [1361, 0]
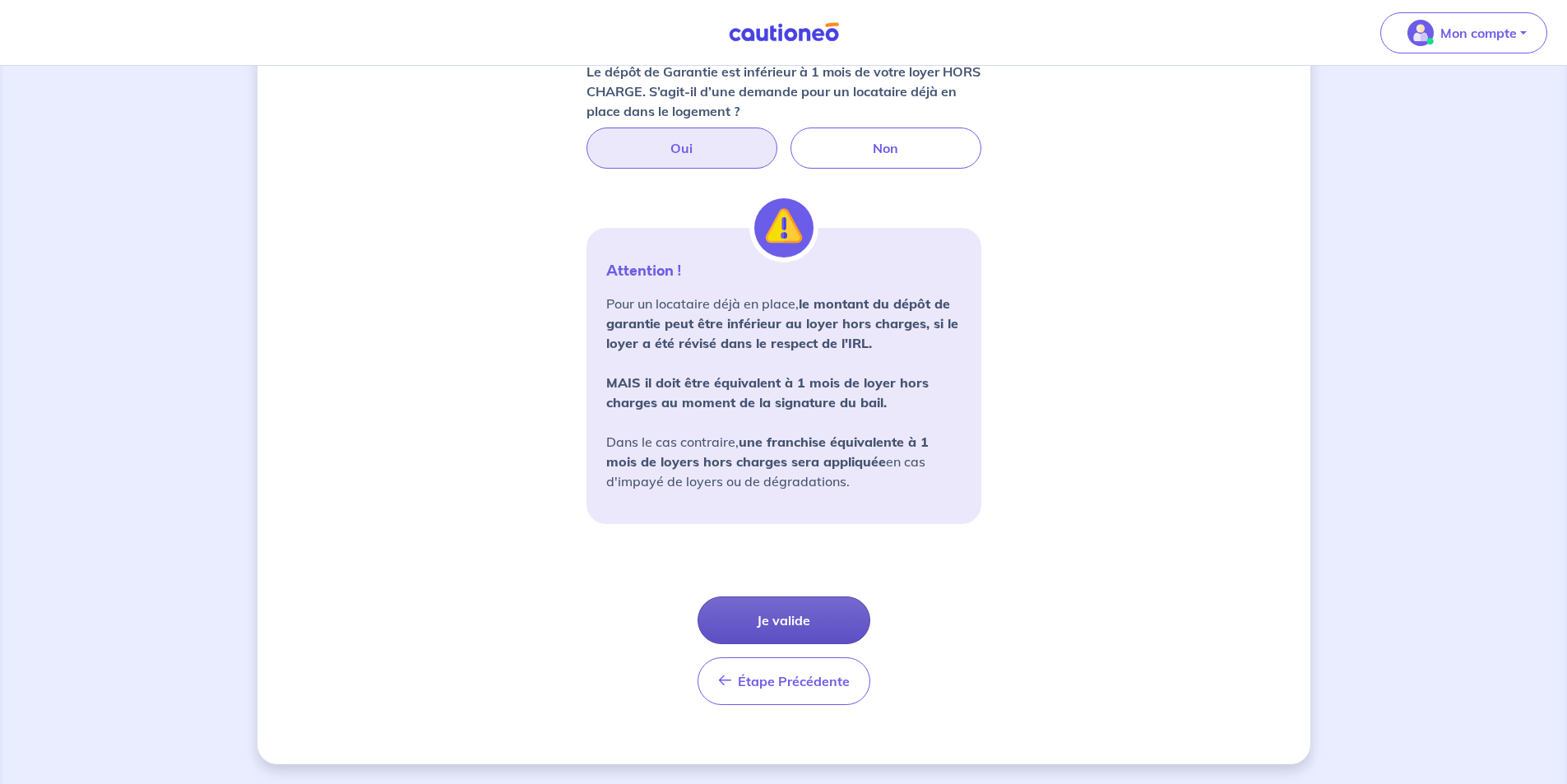
click at [800, 626] on button "Je valide" at bounding box center [784, 620] width 173 height 48
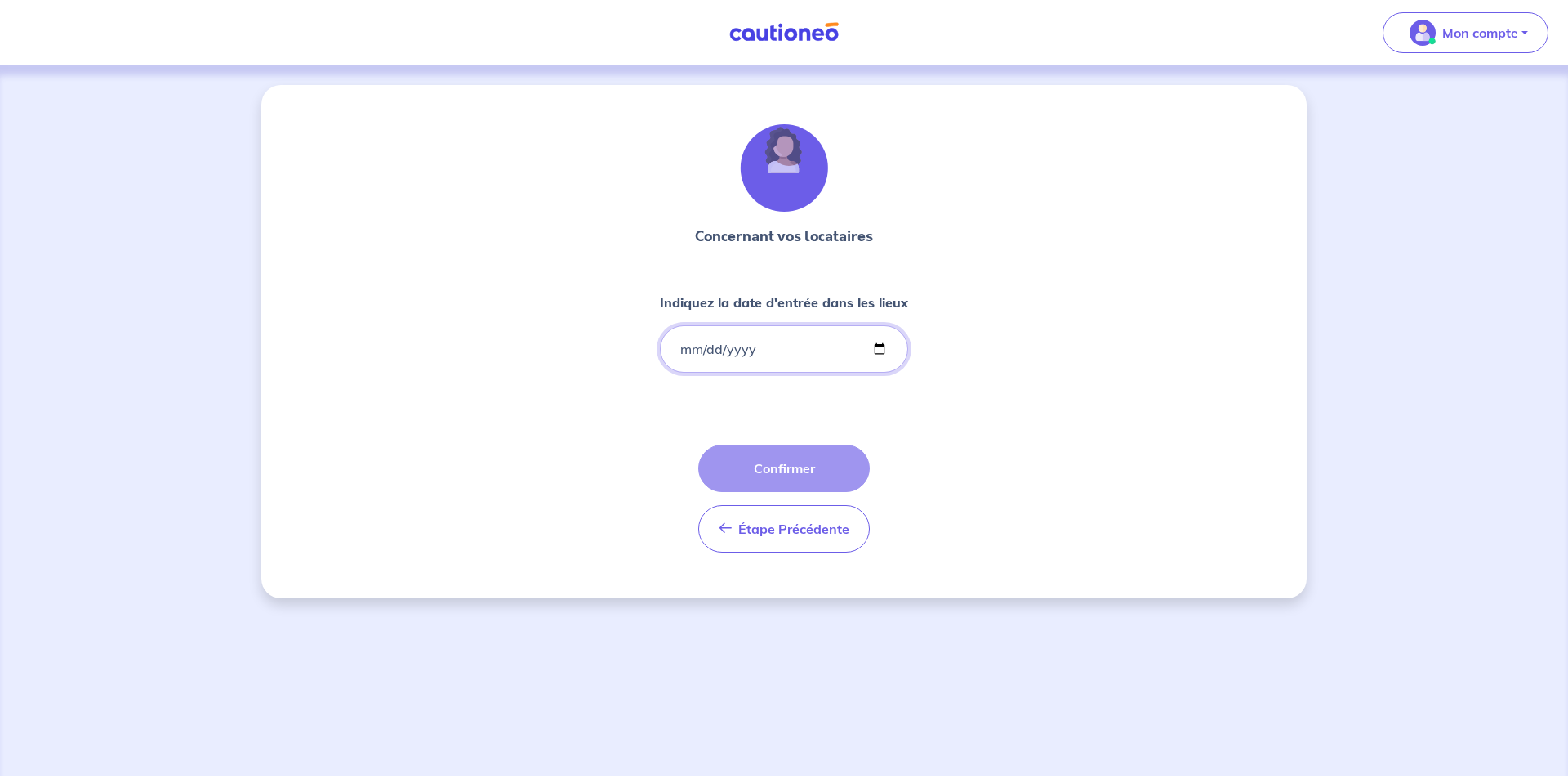
click at [832, 352] on input "Indiquez la date d'entrée dans les lieux" at bounding box center [784, 348] width 249 height 48
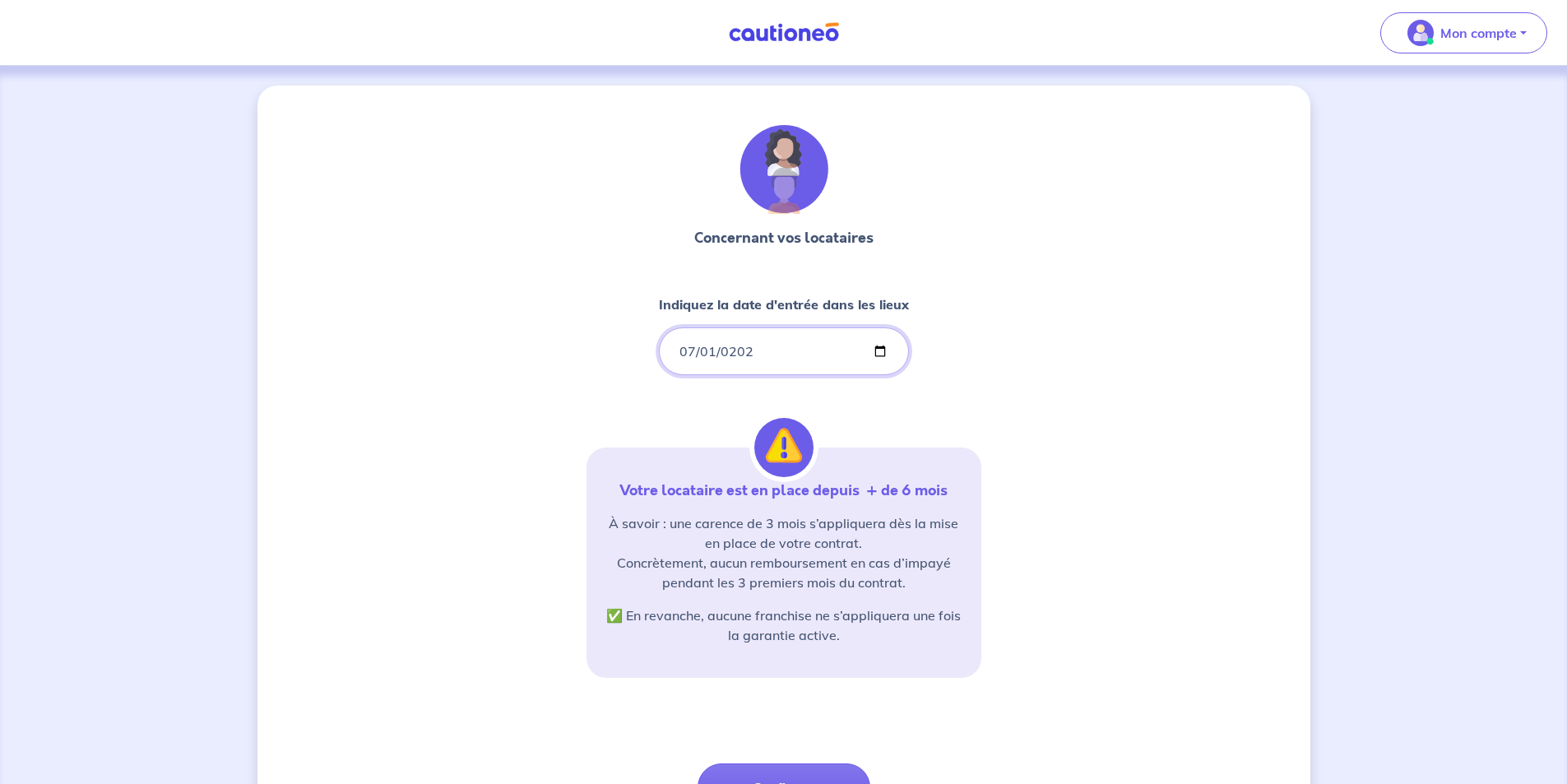
type input "2022-07-01"
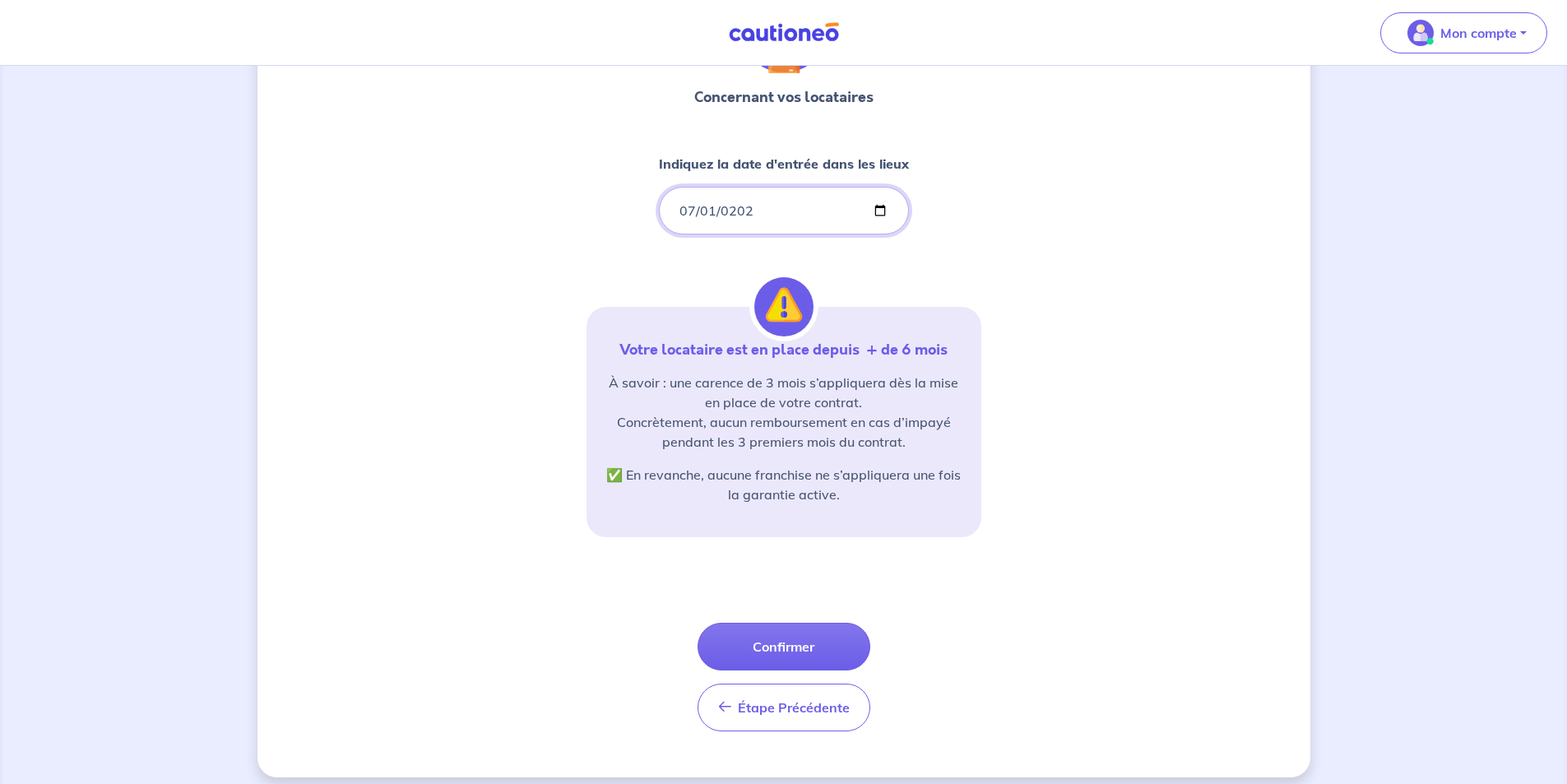
scroll to position [153, 0]
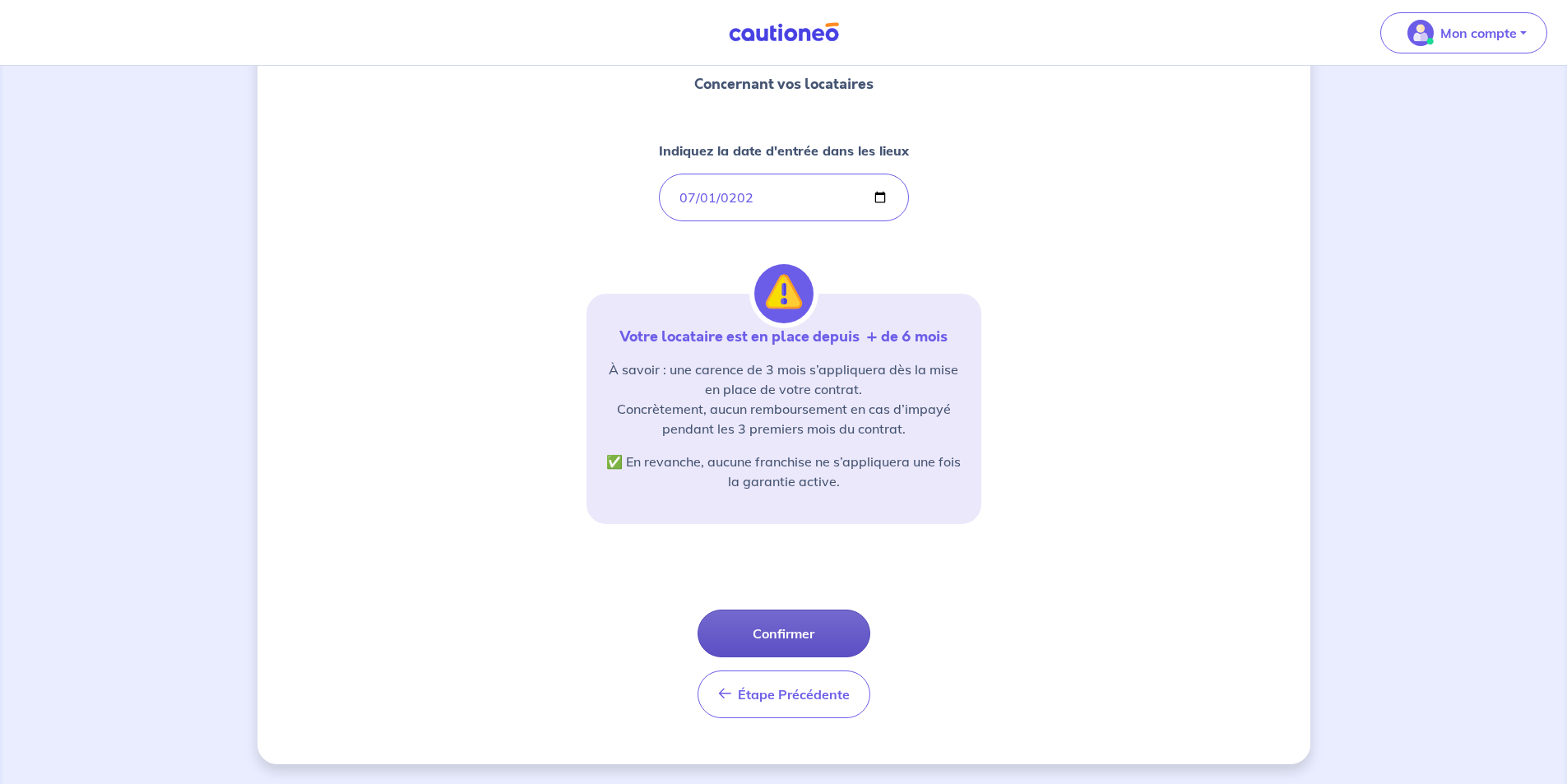
click at [803, 629] on button "Confirmer" at bounding box center [784, 633] width 173 height 48
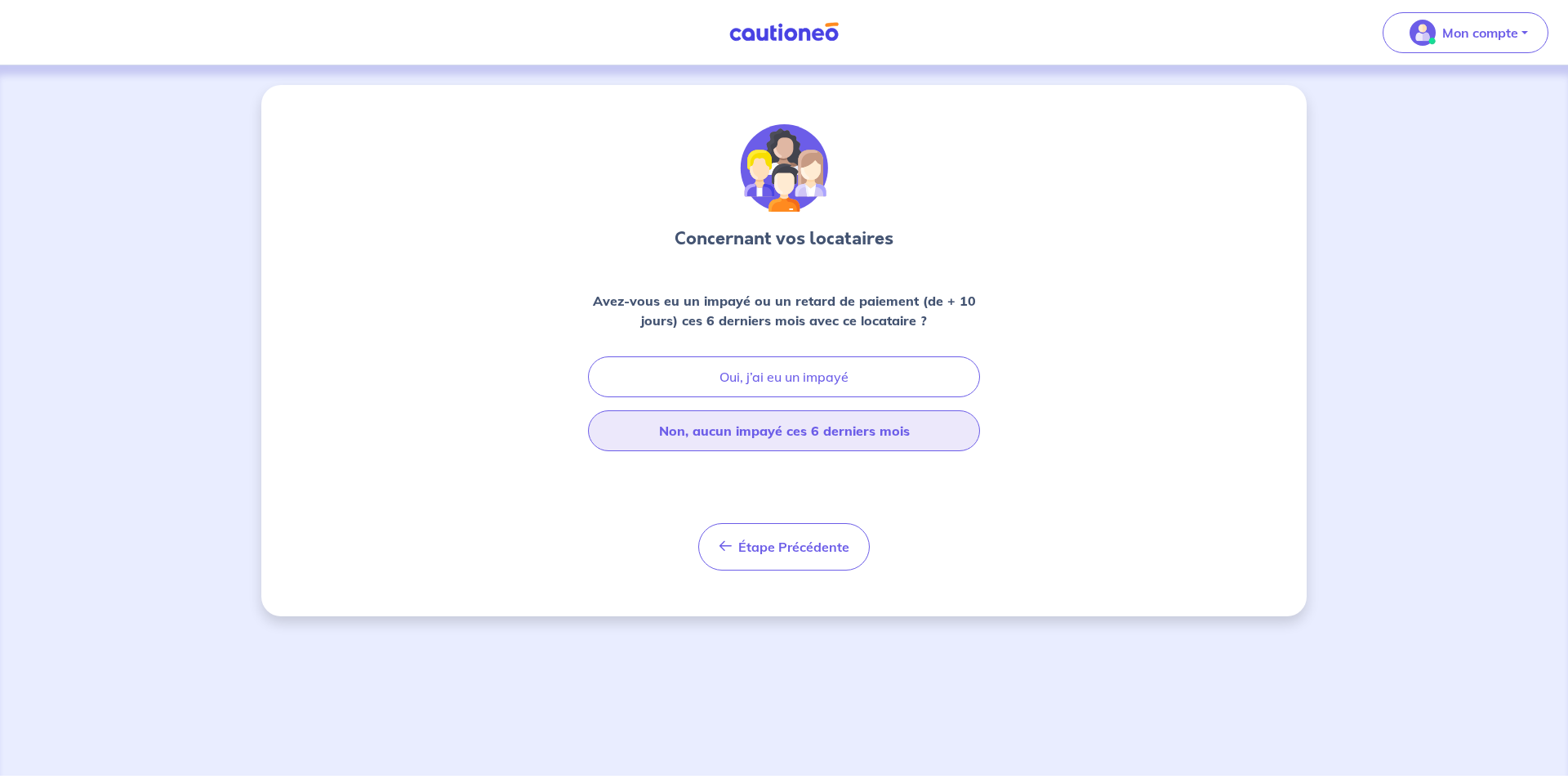
click at [798, 429] on button "Non, aucun impayé ces 6 derniers mois" at bounding box center [784, 431] width 392 height 41
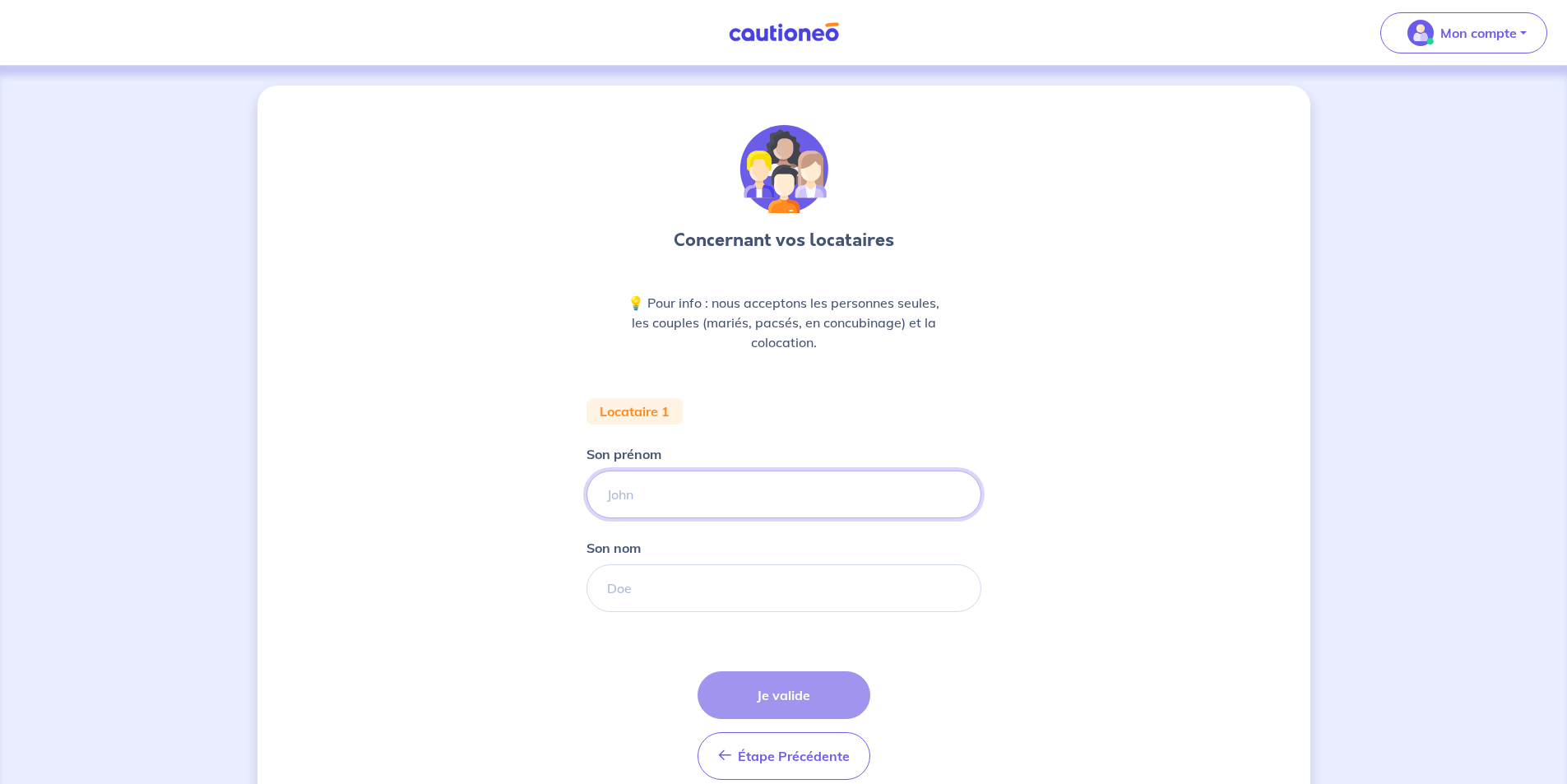
click at [708, 498] on input "Son prénom" at bounding box center [784, 494] width 395 height 48
type input "Frédérique"
click at [658, 586] on input "Son nom" at bounding box center [784, 588] width 395 height 48
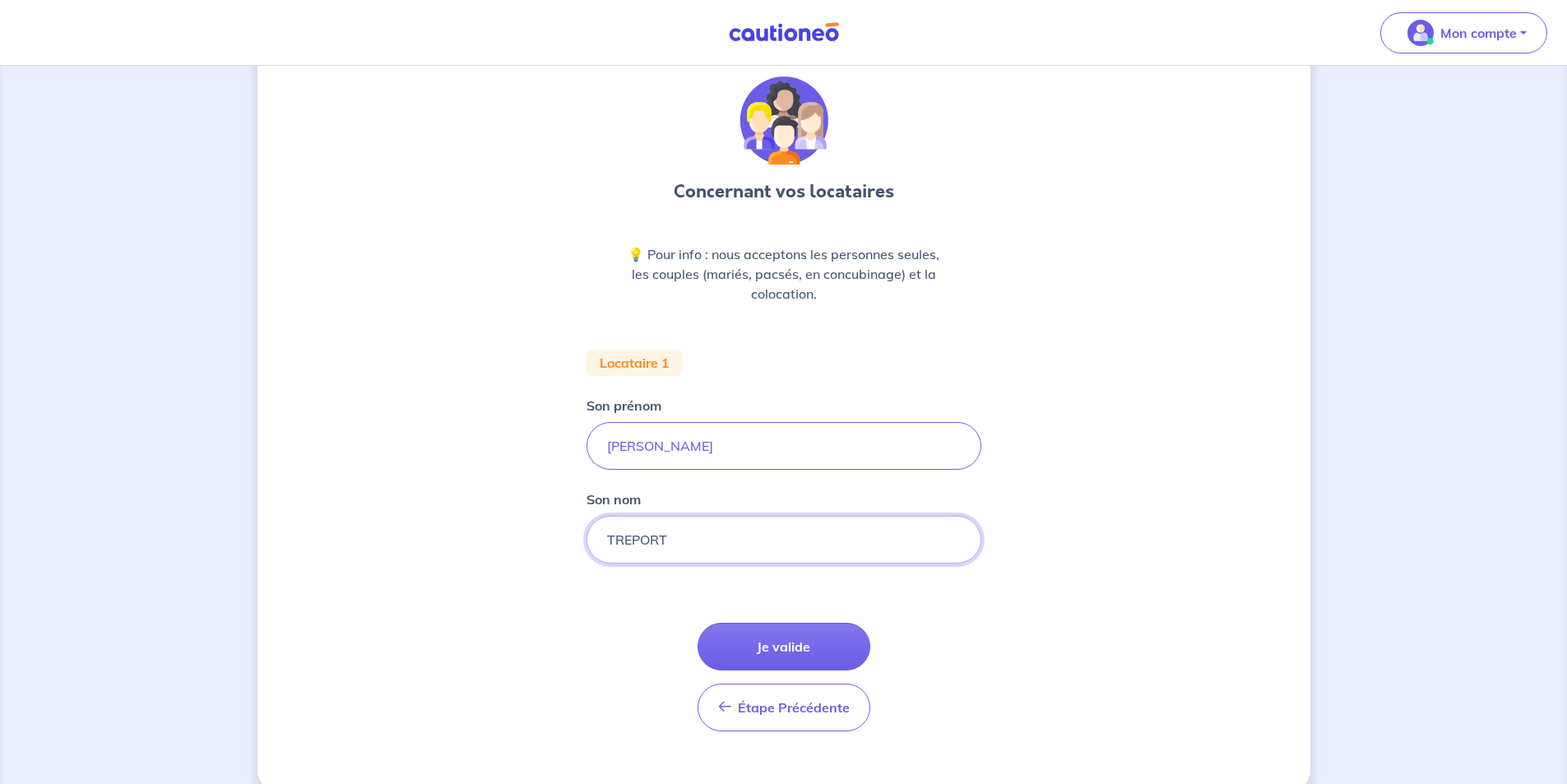
scroll to position [75, 0]
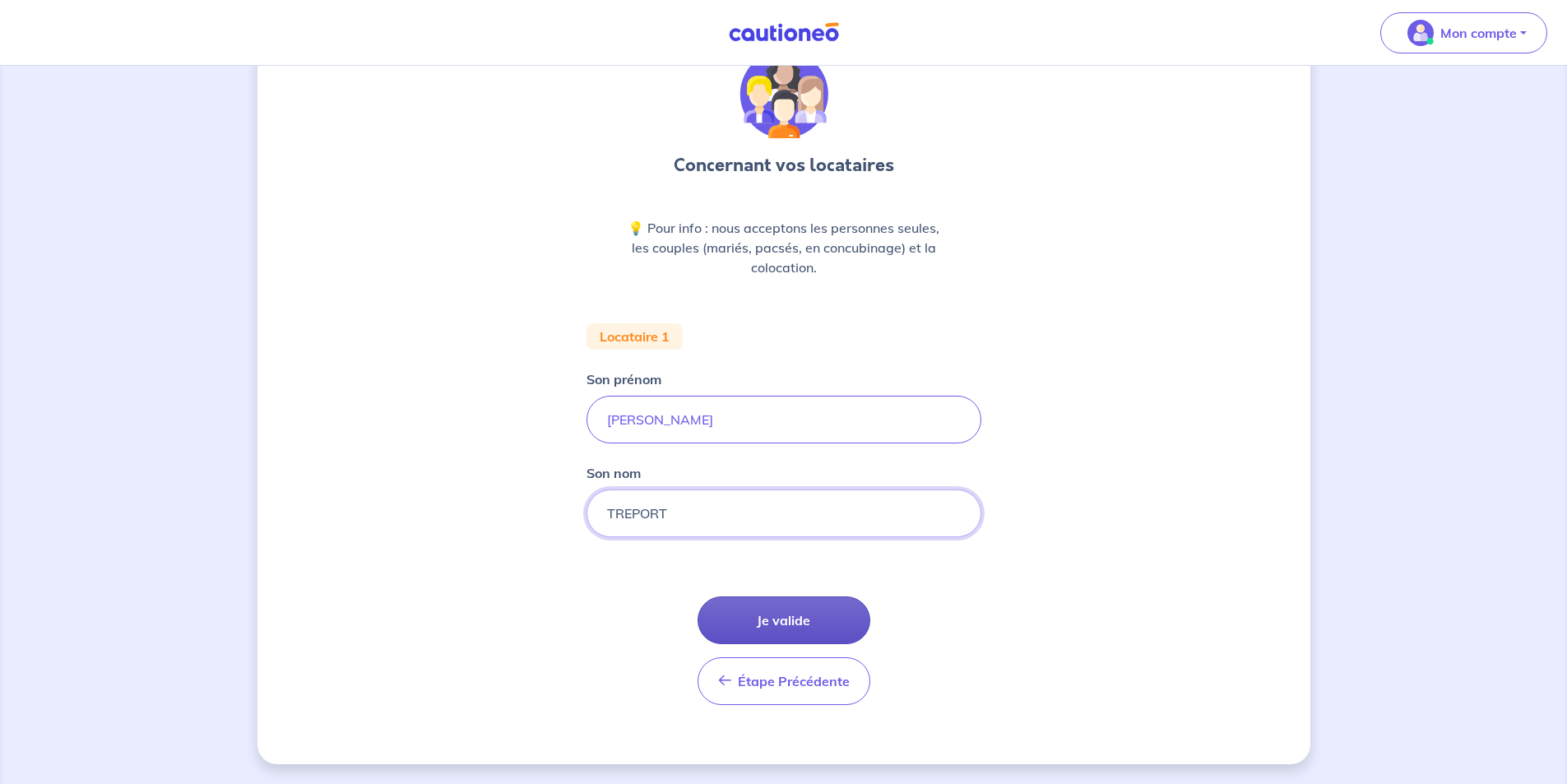
type input "TREPORT"
click at [801, 617] on button "Je valide" at bounding box center [784, 620] width 173 height 48
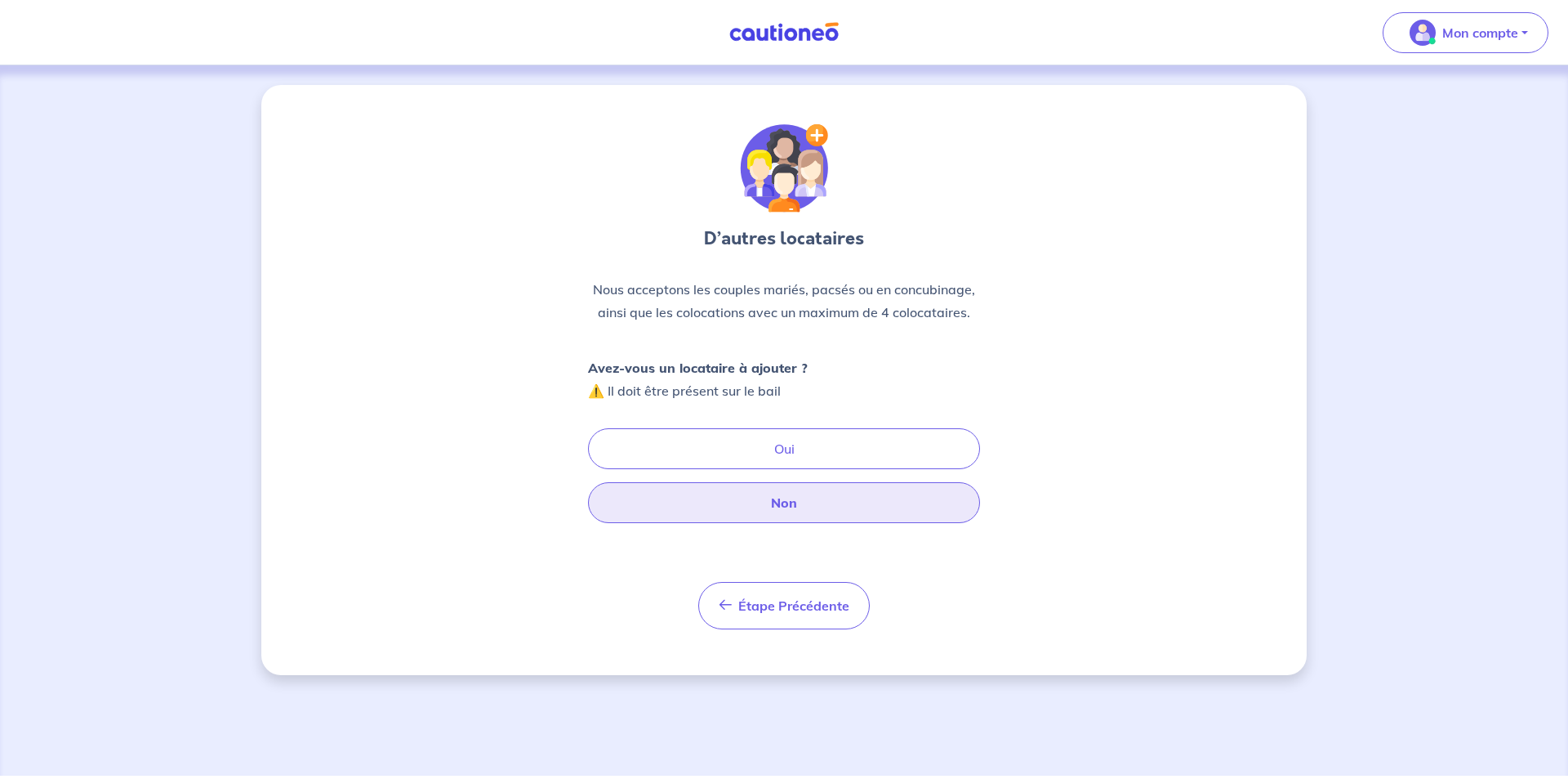
click at [795, 503] on button "Non" at bounding box center [784, 503] width 392 height 41
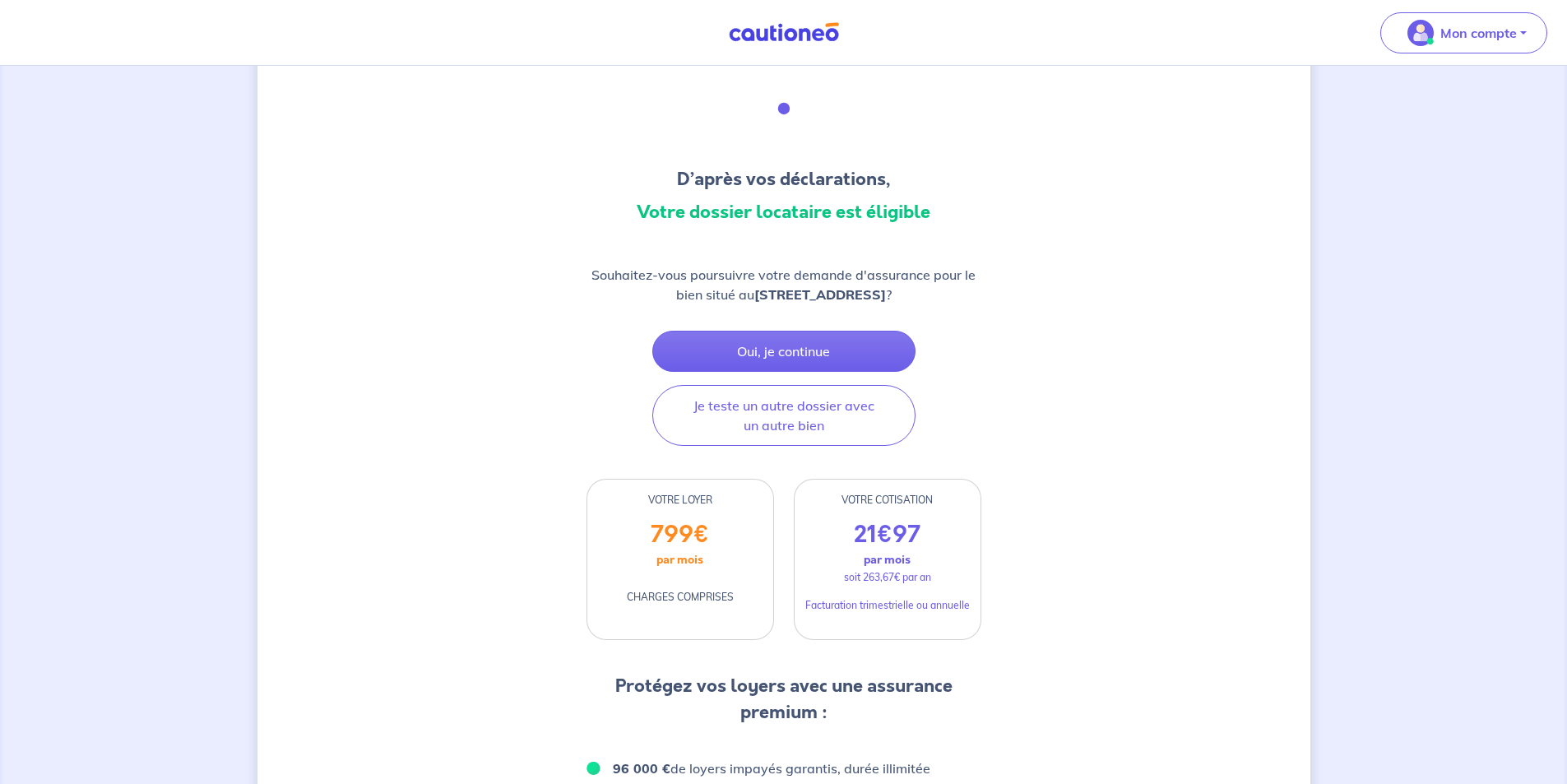
scroll to position [56, 0]
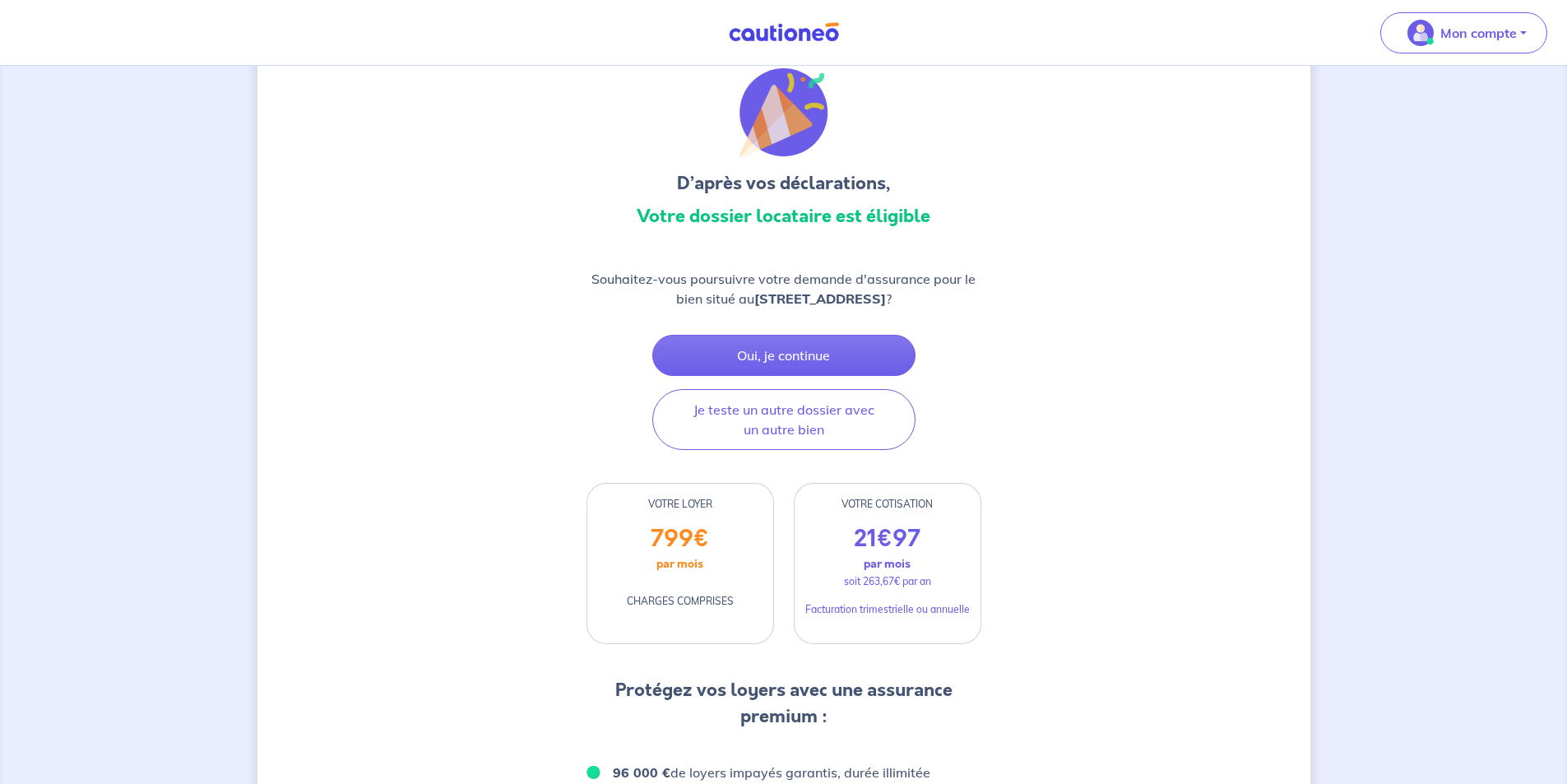
click at [682, 550] on p "799 €" at bounding box center [680, 538] width 58 height 28
click at [870, 565] on p "par mois" at bounding box center [887, 562] width 47 height 21
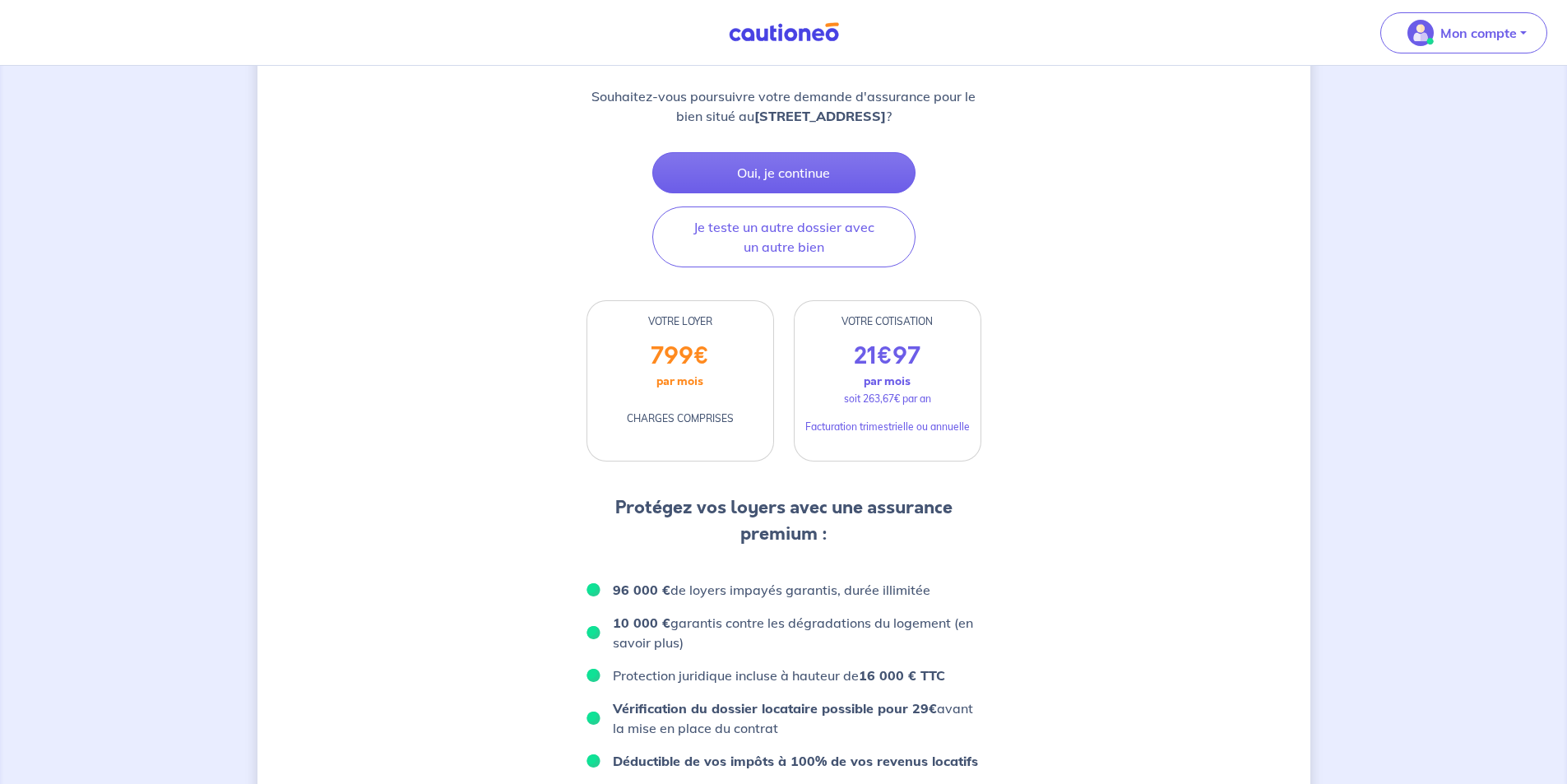
scroll to position [221, 0]
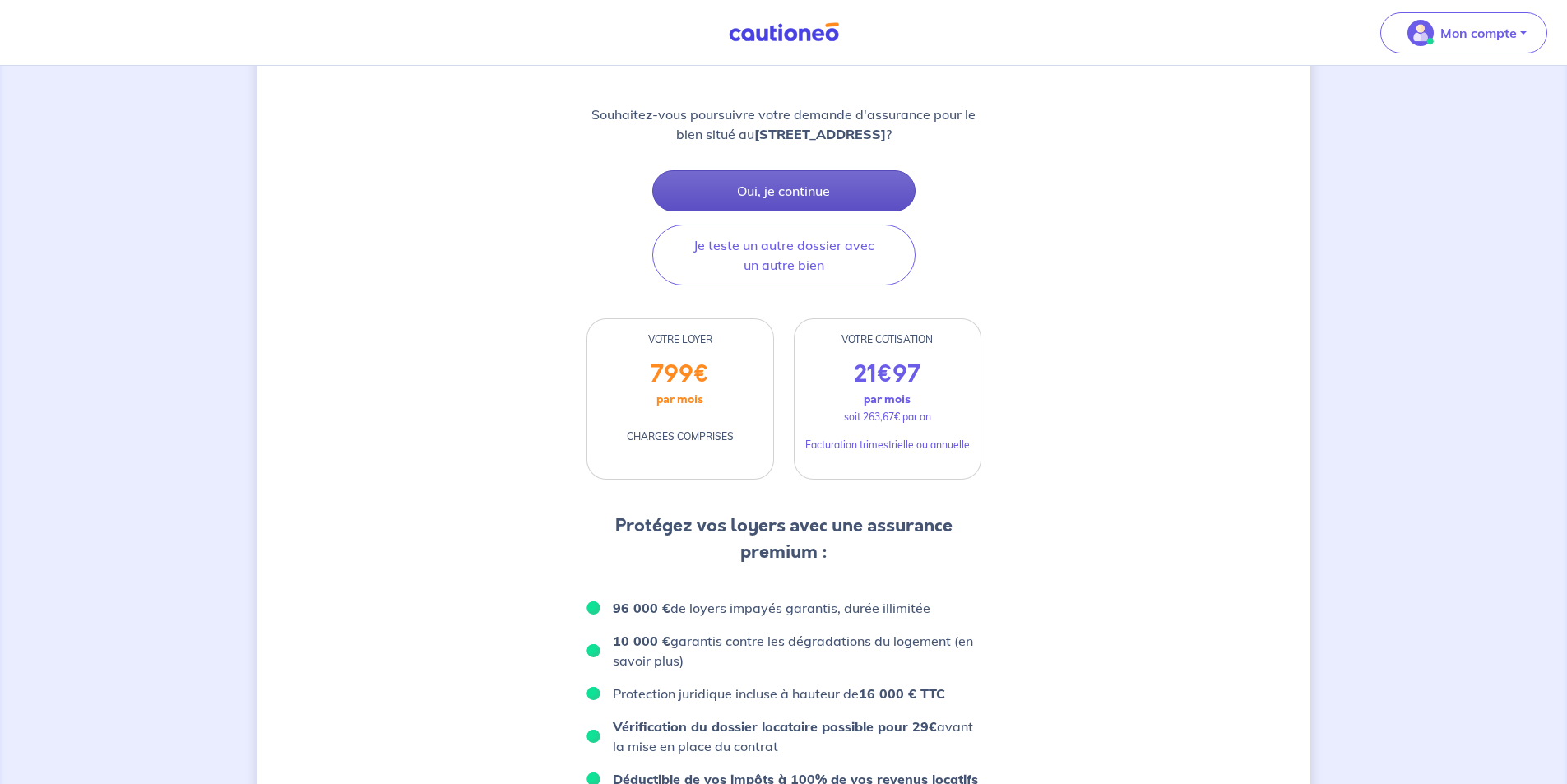
click at [795, 185] on button "Oui, je continue" at bounding box center [784, 191] width 263 height 41
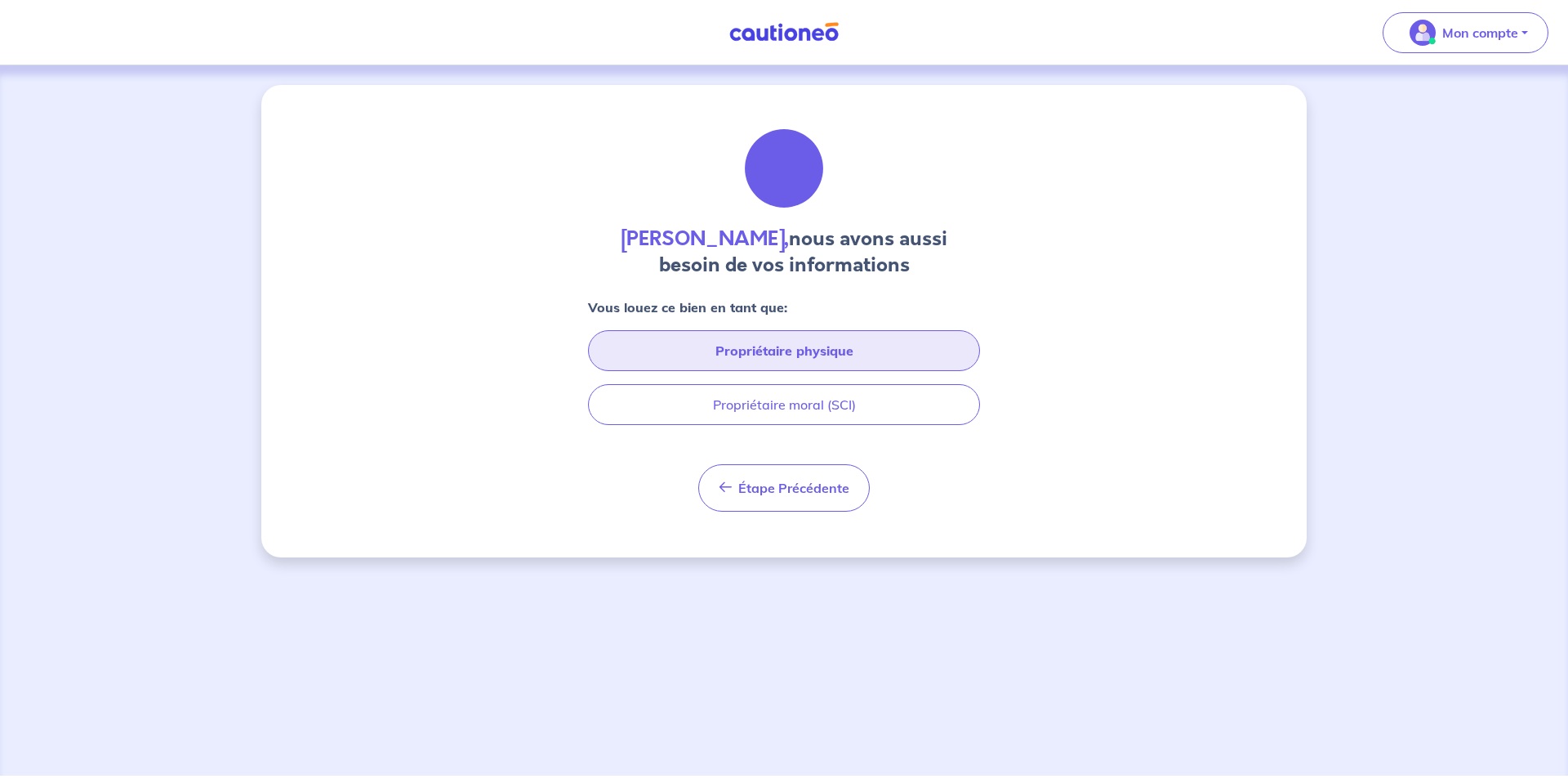
click at [789, 343] on button "Propriétaire physique" at bounding box center [784, 350] width 392 height 41
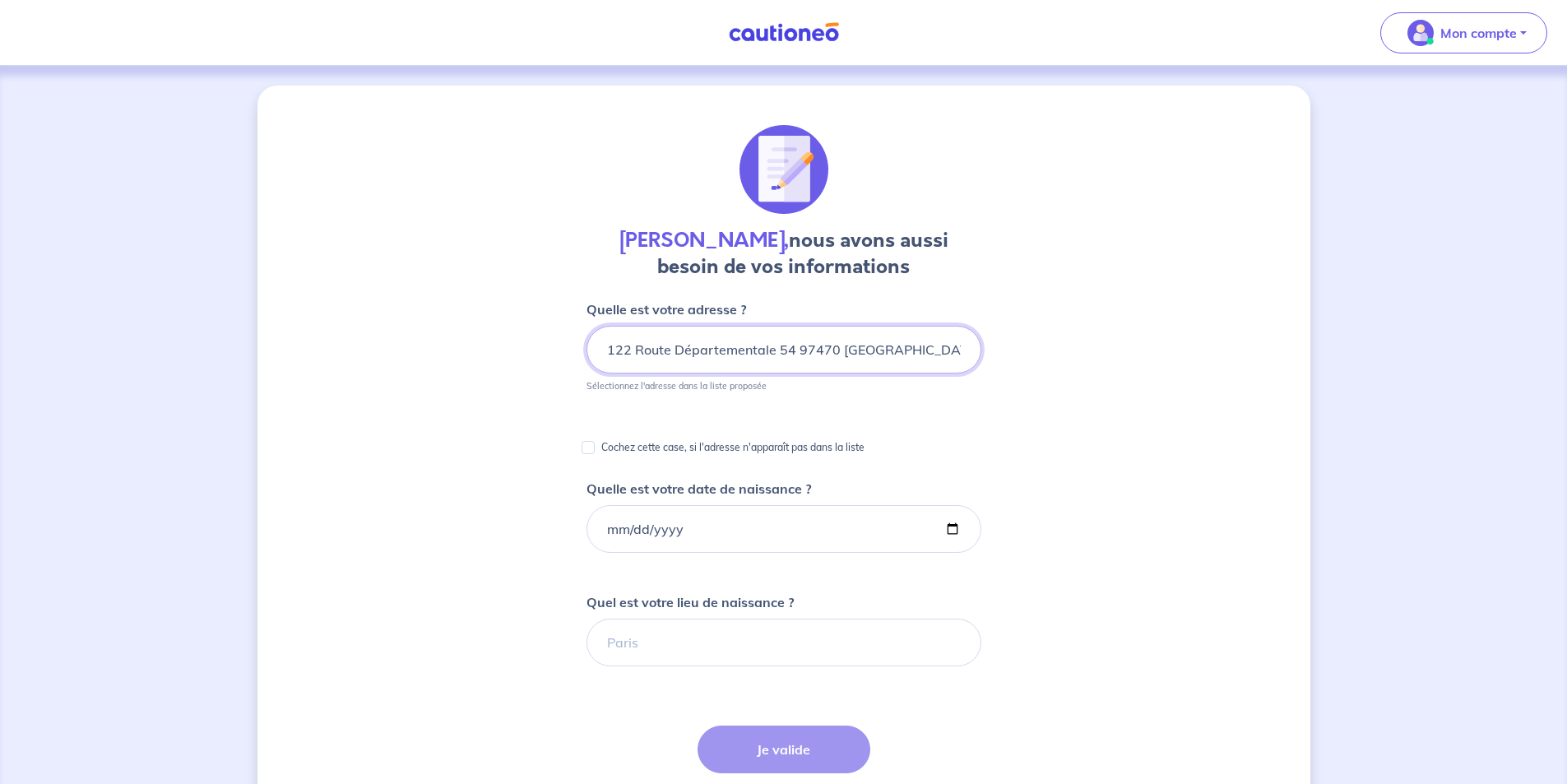
type input "122 Route Départementale 54 97470 SAINT-BENOIT"
click at [586, 450] on input "Cochez cette case, si l'adresse n'apparaît pas dans la liste" at bounding box center [589, 448] width 13 height 13
checkbox input "true"
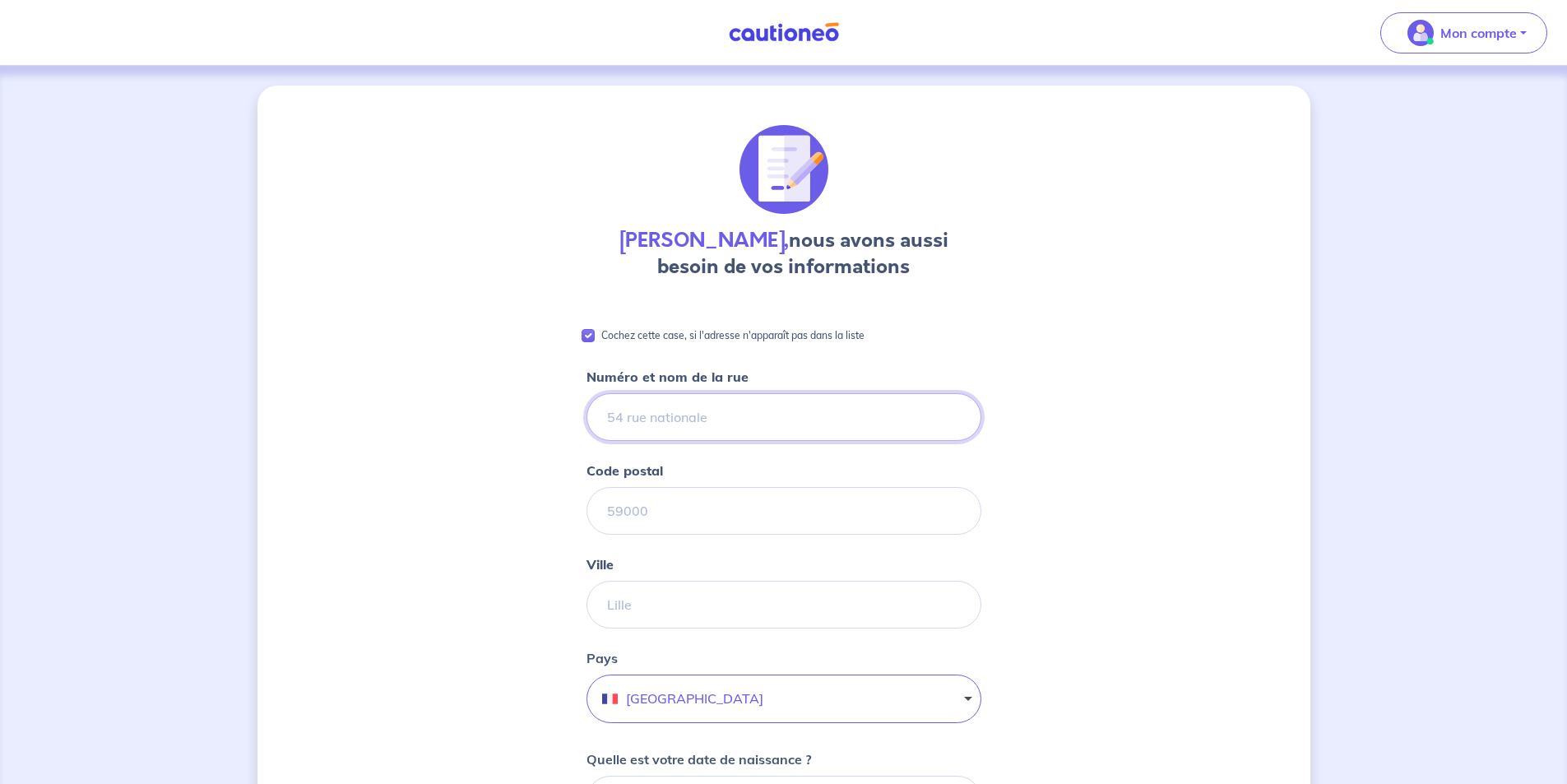
click at [660, 417] on input "Numéro et nom de la rue" at bounding box center [784, 416] width 395 height 48
type input "122 Route Départementale 54"
drag, startPoint x: 677, startPoint y: 512, endPoint x: 677, endPoint y: 502, distance: 10.0
click at [677, 512] on input "Code postal" at bounding box center [784, 510] width 395 height 48
type input "97470"
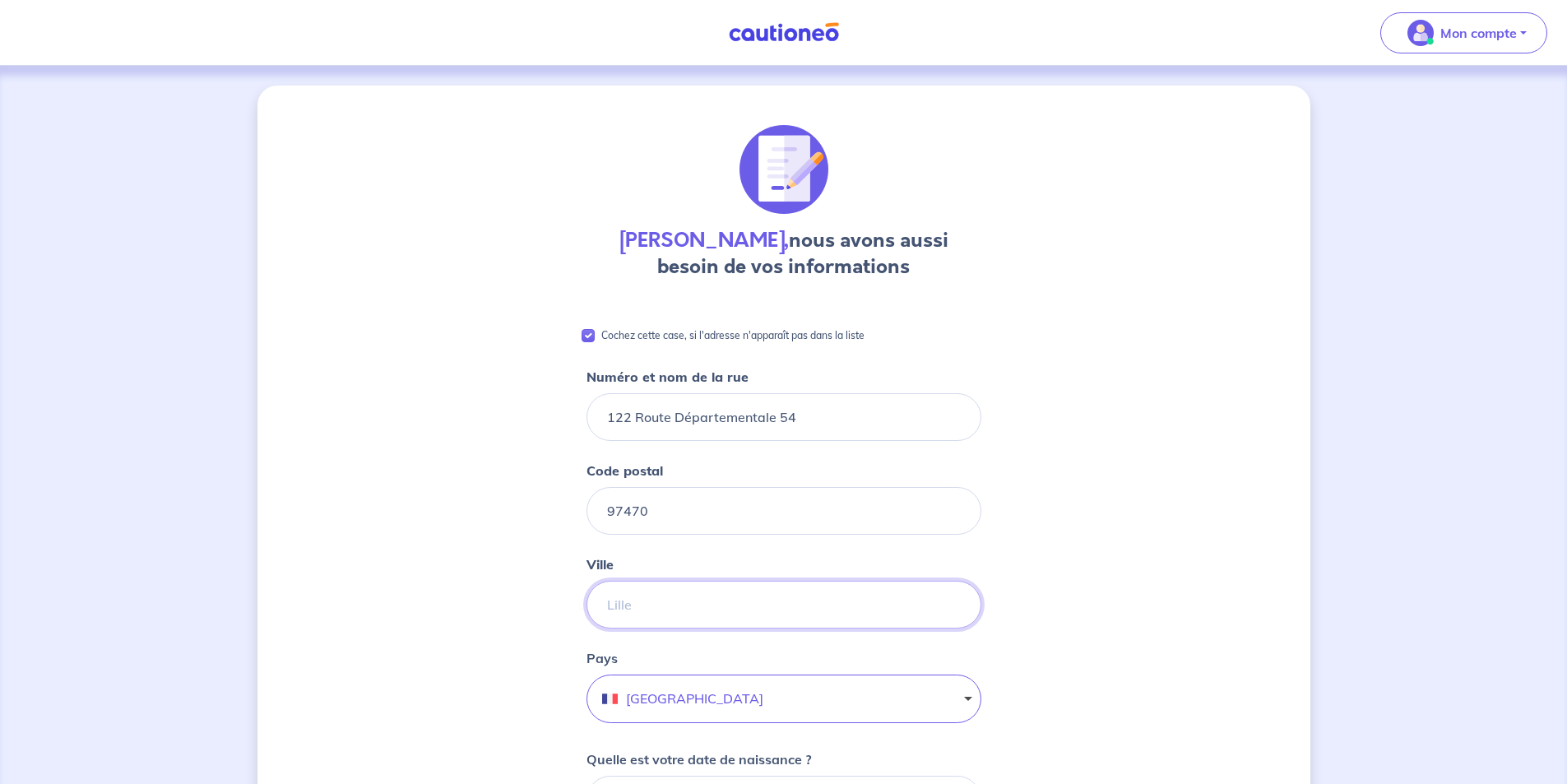
click at [649, 601] on input "Ville" at bounding box center [784, 604] width 395 height 48
type input "SAINT-BENOÎT"
click at [693, 695] on button "France" at bounding box center [784, 699] width 395 height 49
type input "i"
type input "ILDE DE LA REUNION"
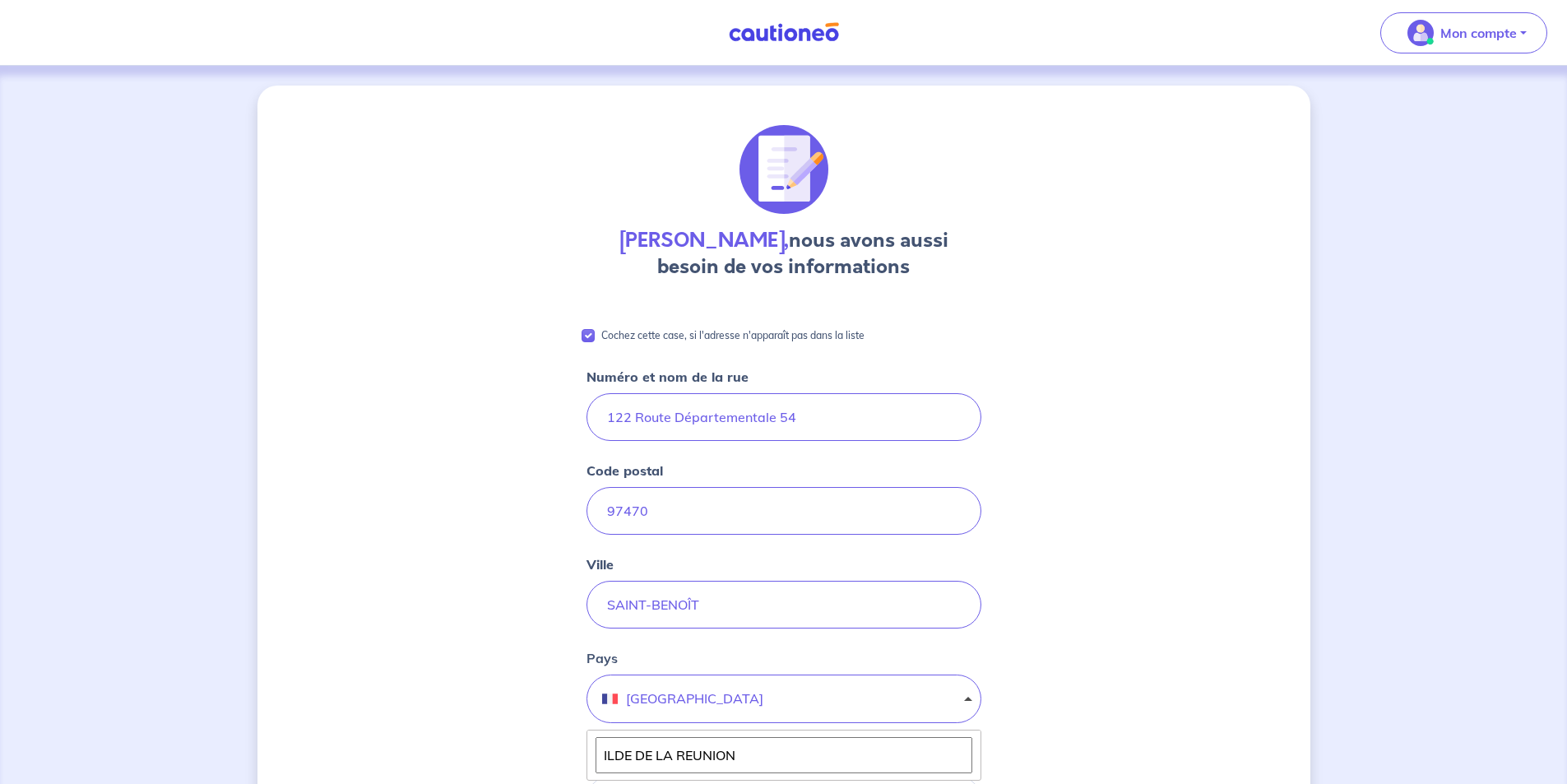
click at [1124, 685] on div "Adelaide Grondin, nous avons aussi besoin de vos informations Cochez cette case…" at bounding box center [784, 752] width 1053 height 1334
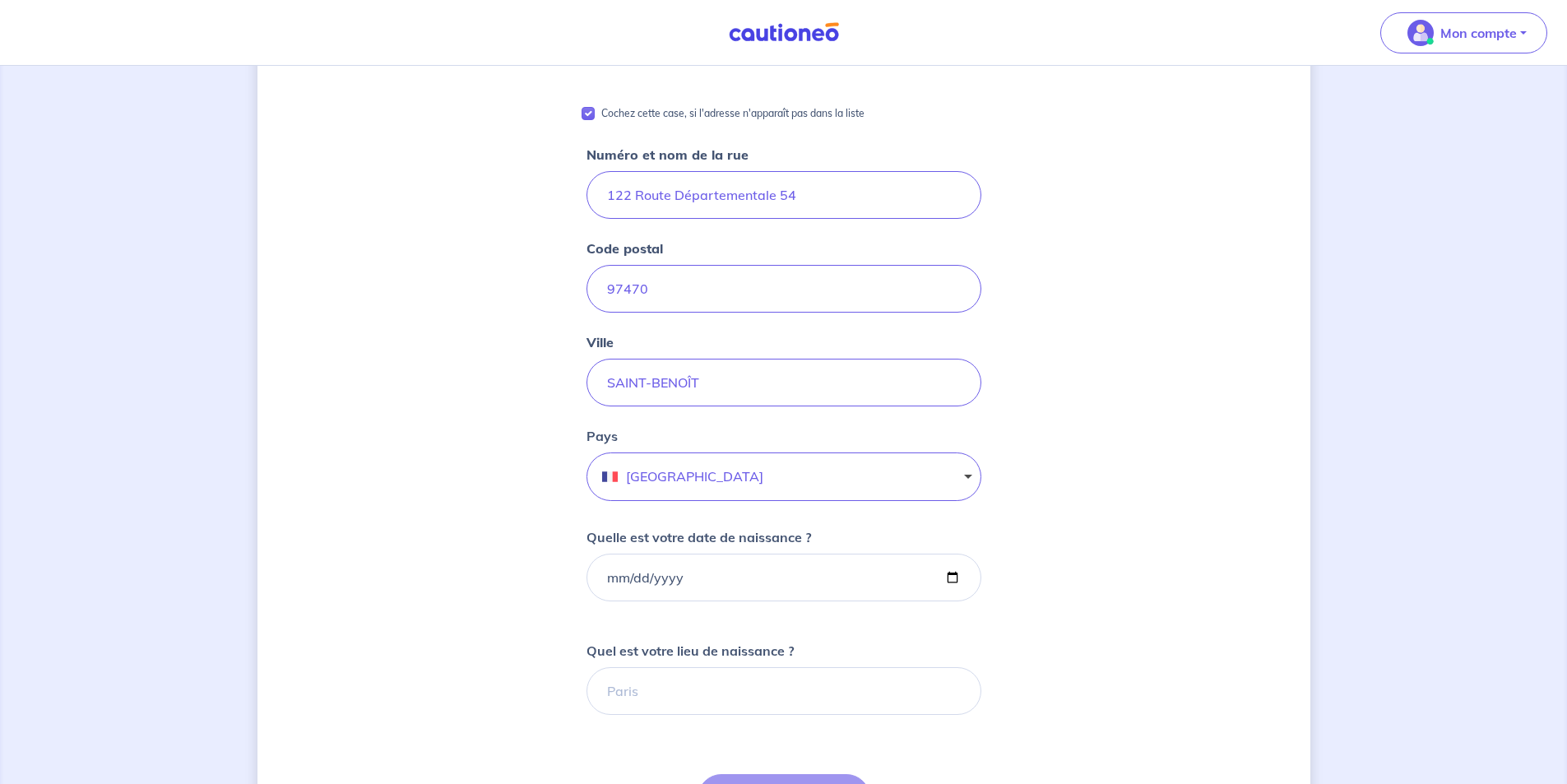
scroll to position [247, 0]
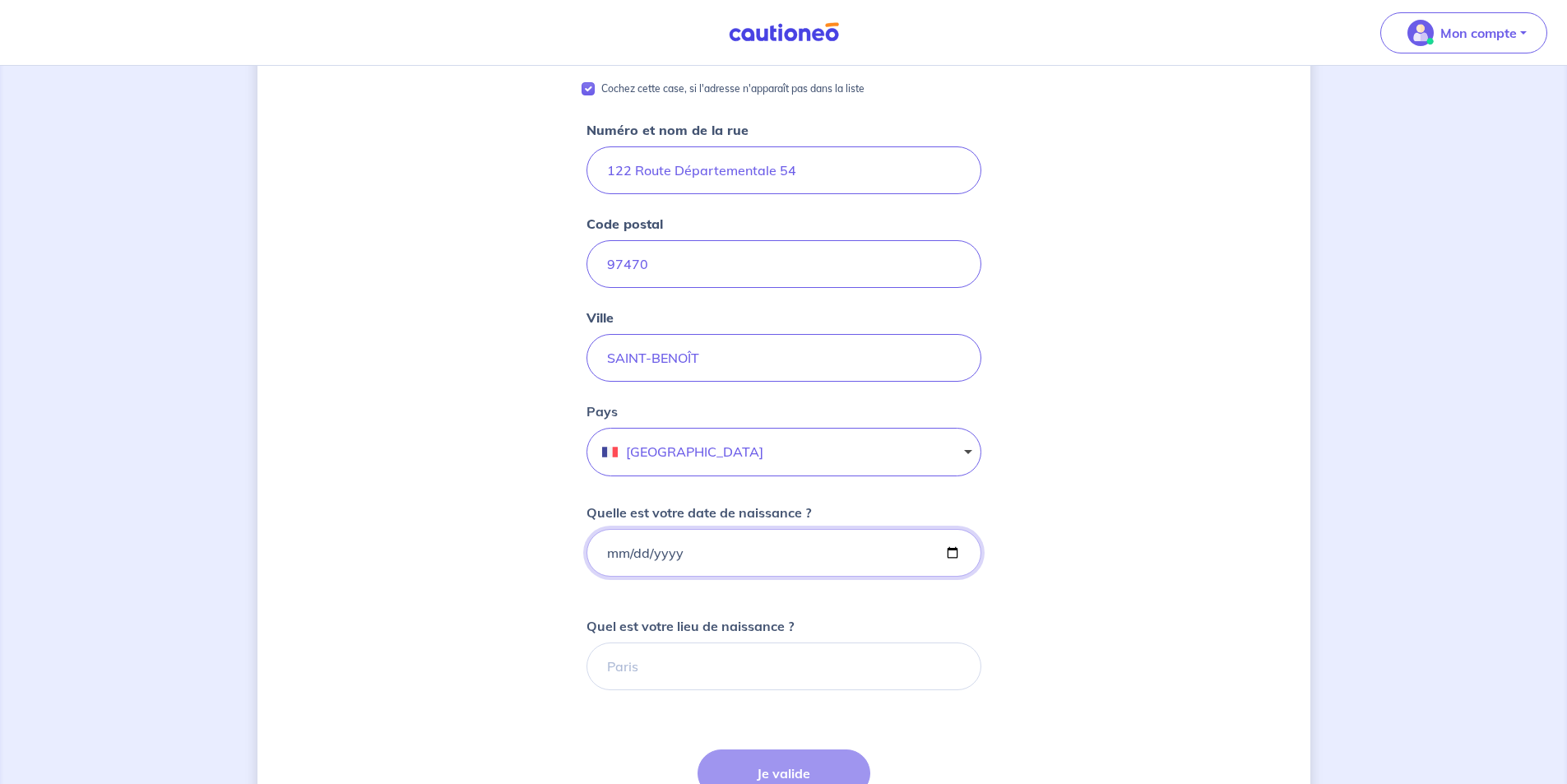
click at [714, 556] on input "Quelle est votre date de naissance ?" at bounding box center [784, 552] width 395 height 48
type input "1987-03-12"
click at [691, 670] on input "Quel est votre lieu de naissance ?" at bounding box center [784, 666] width 395 height 48
type input "SAINT-BENOIT"
click at [1080, 652] on div "Adelaide Grondin, nous avons aussi besoin de vos informations Cochez cette case…" at bounding box center [784, 506] width 1053 height 1334
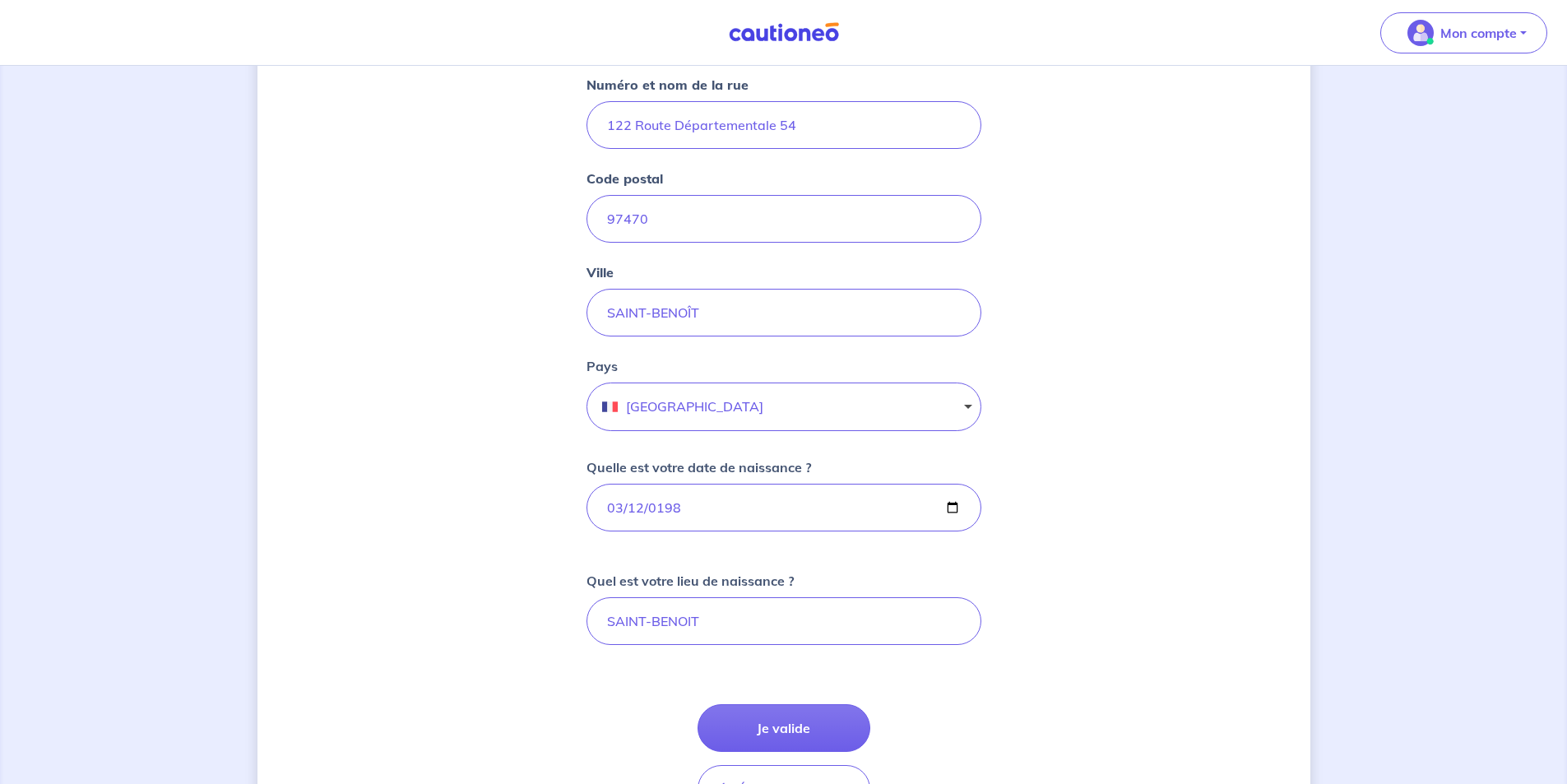
scroll to position [329, 0]
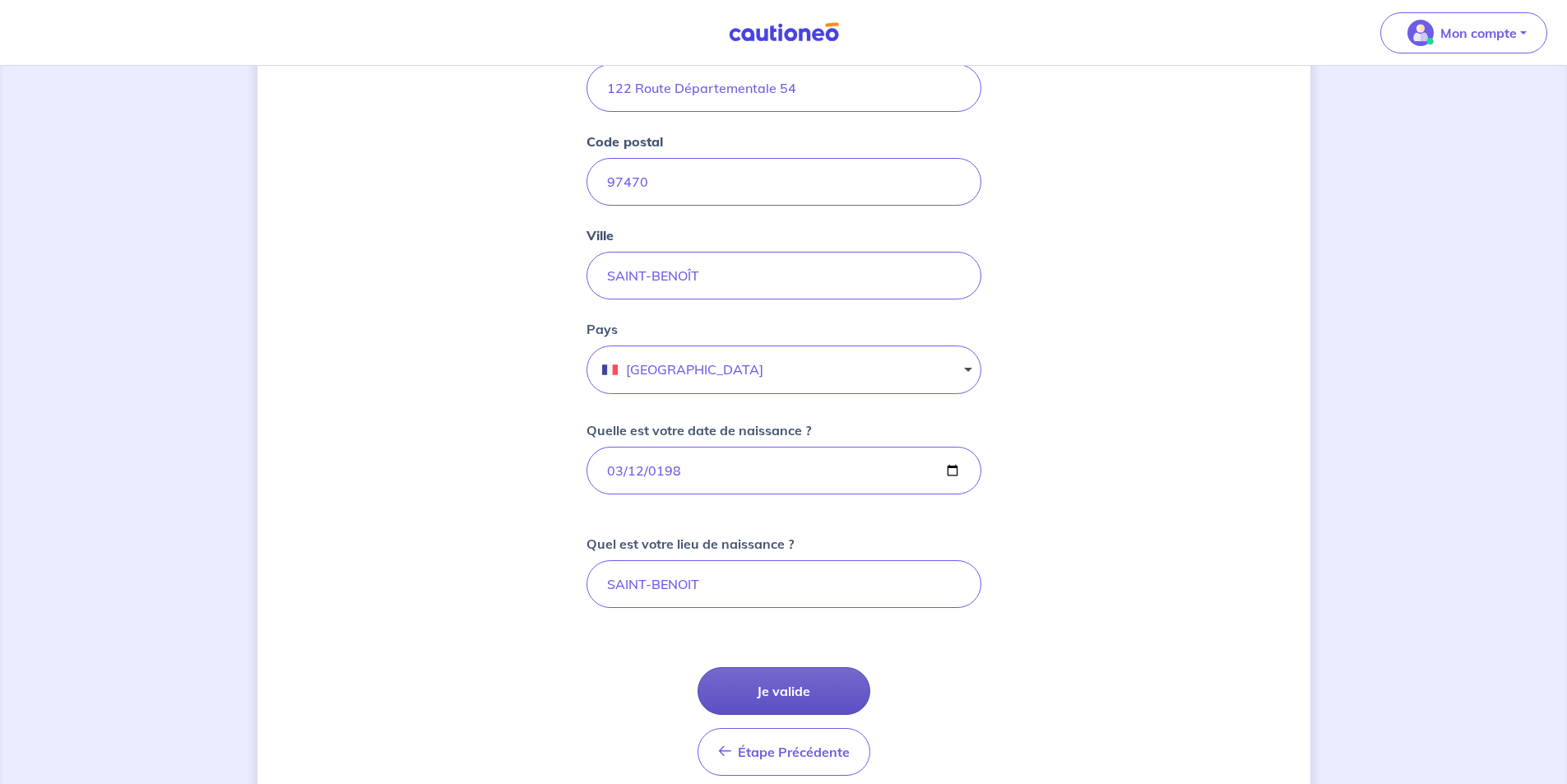
click at [795, 688] on button "Je valide" at bounding box center [784, 690] width 173 height 48
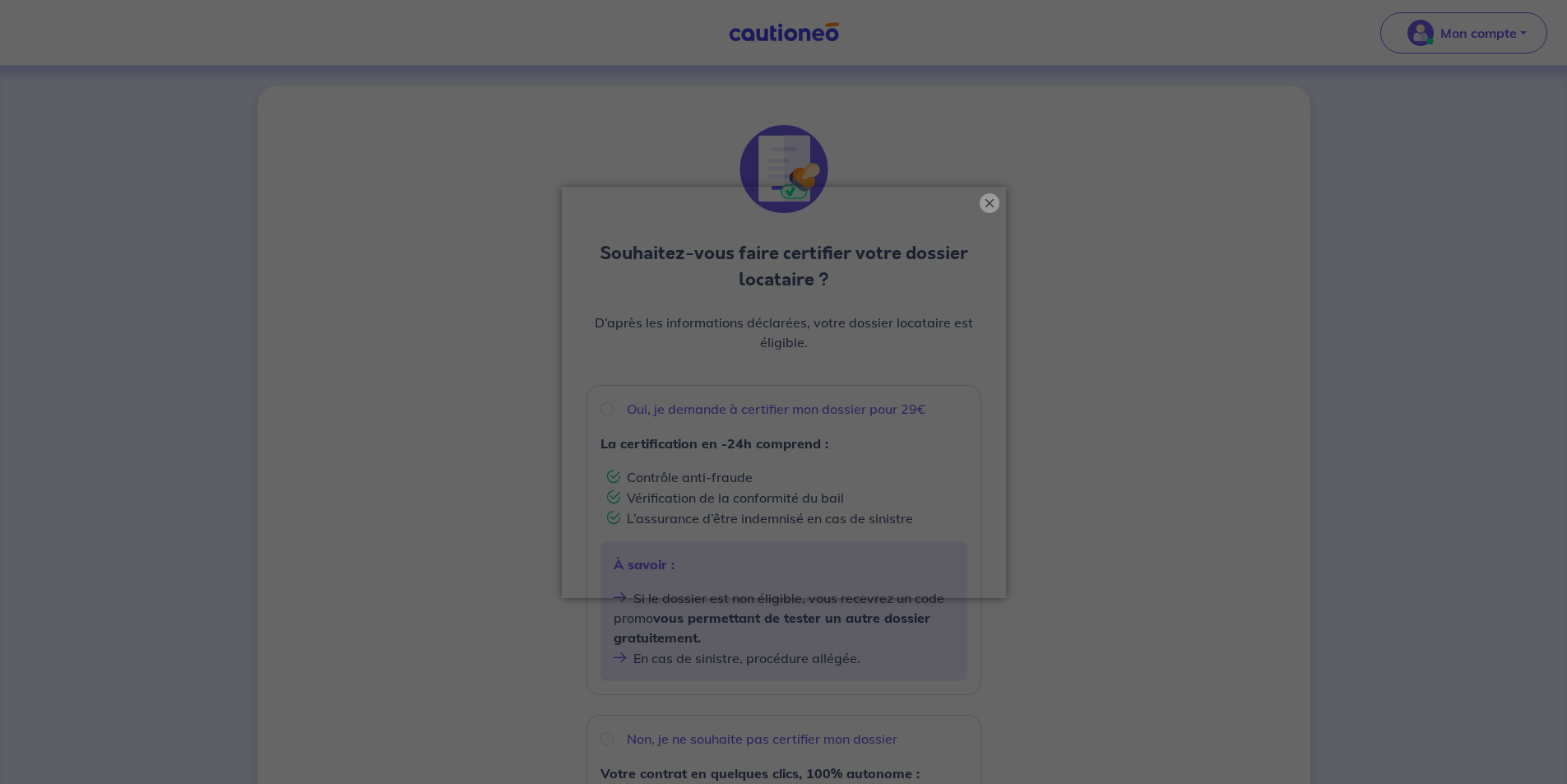
click at [986, 197] on button "×" at bounding box center [989, 202] width 19 height 19
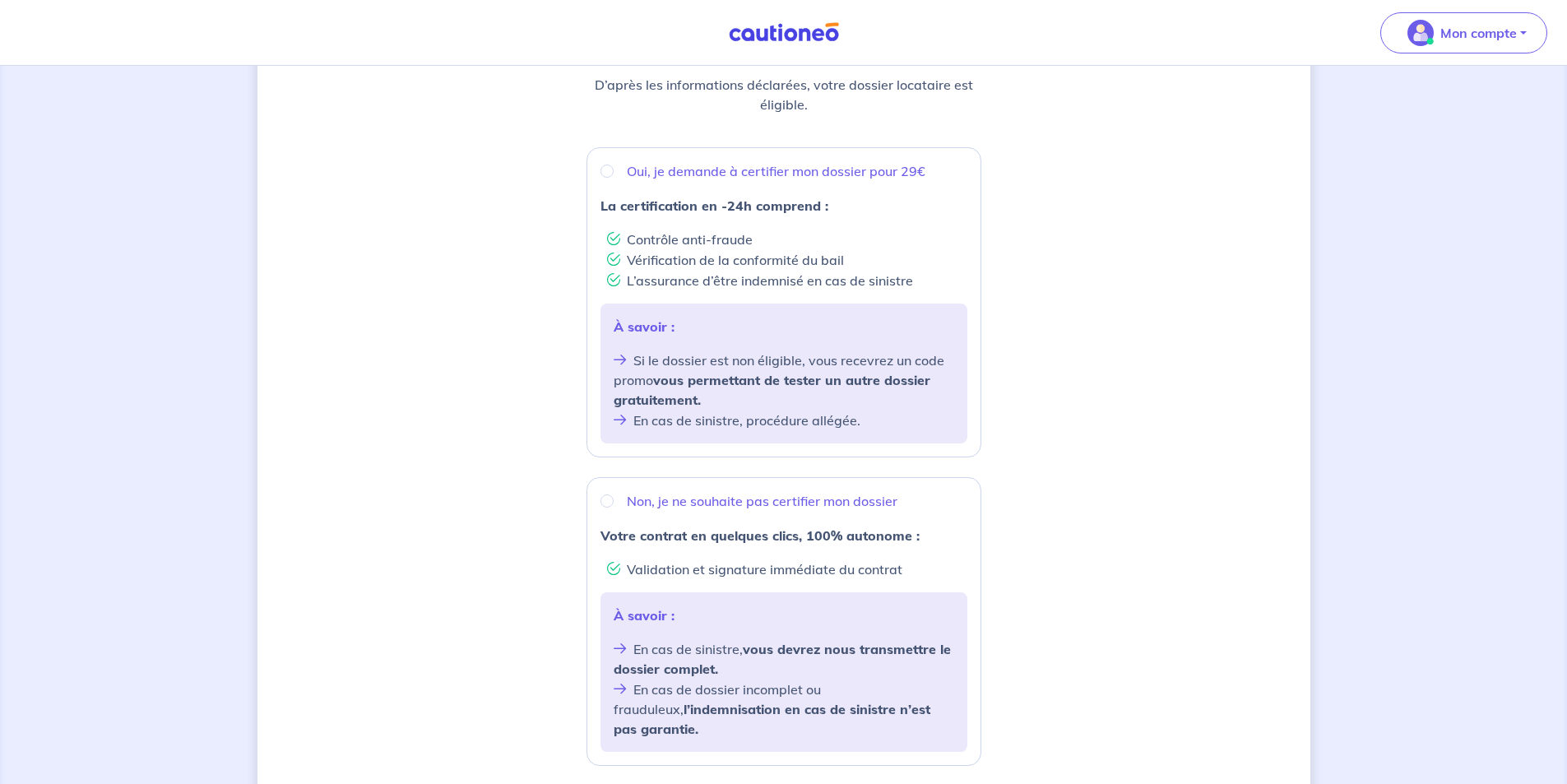
scroll to position [282, 0]
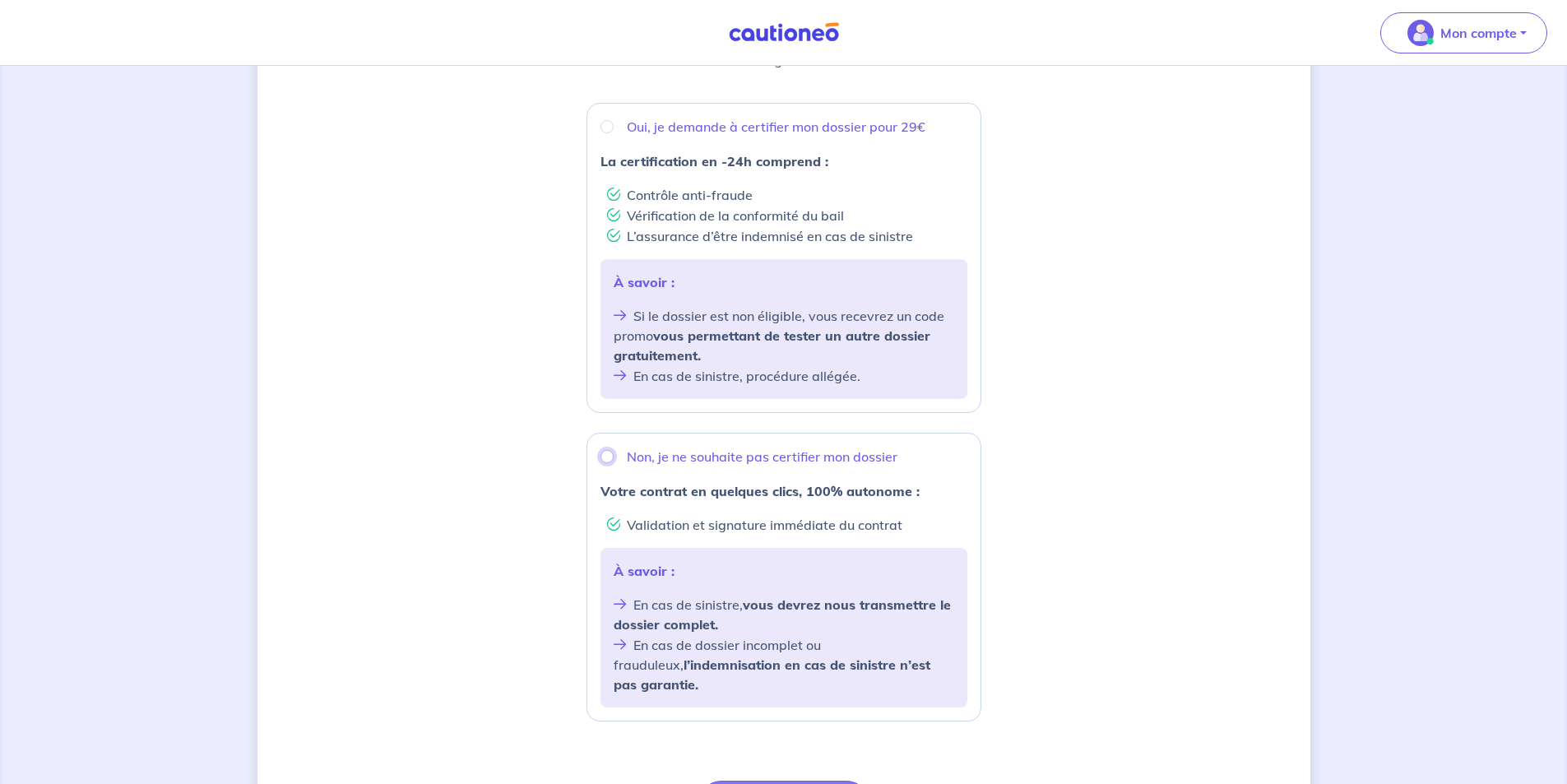
click at [608, 457] on input "Non, je ne souhaite pas certifier mon dossier" at bounding box center [607, 457] width 13 height 13
radio input "true"
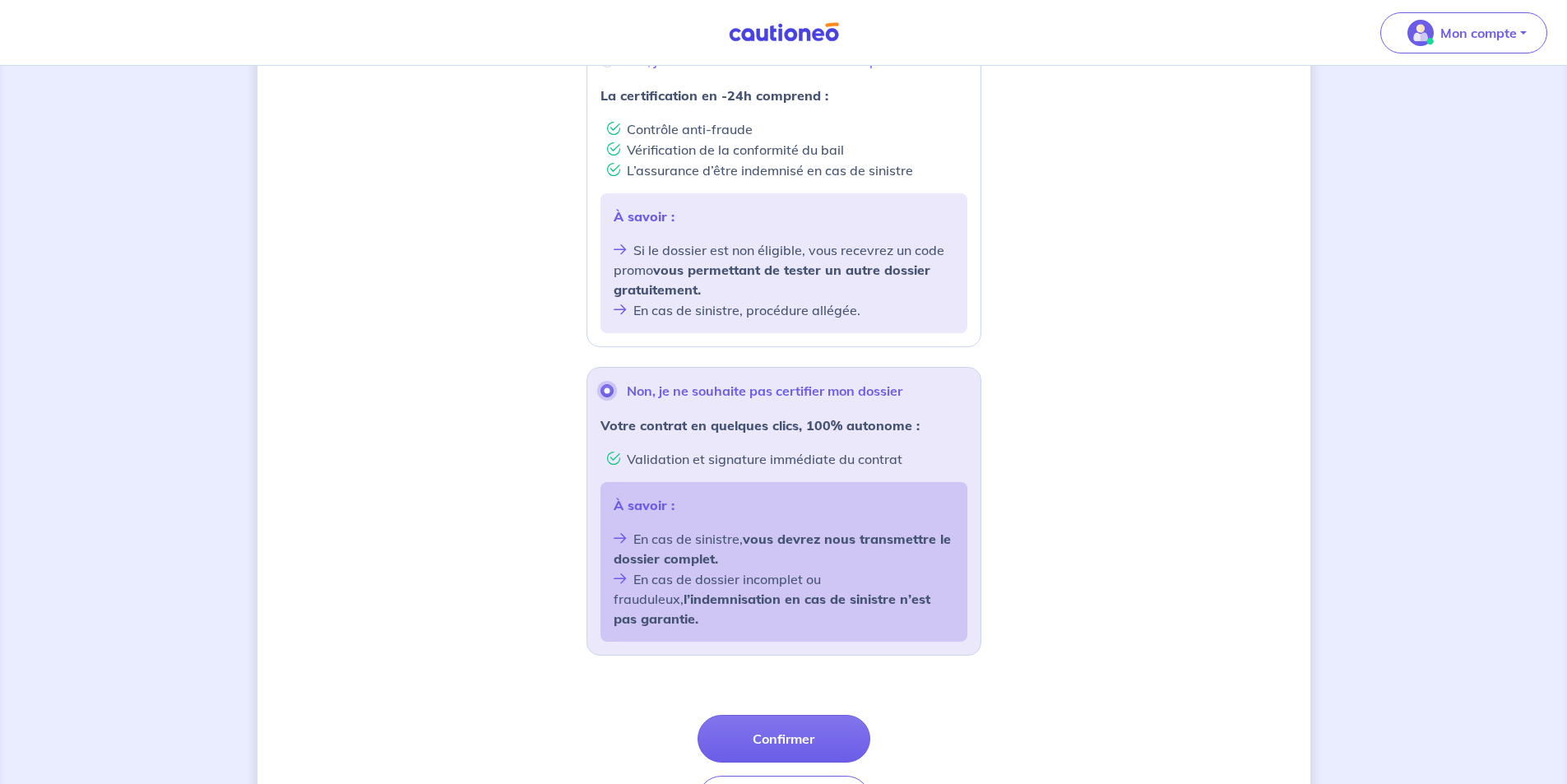
scroll to position [447, 0]
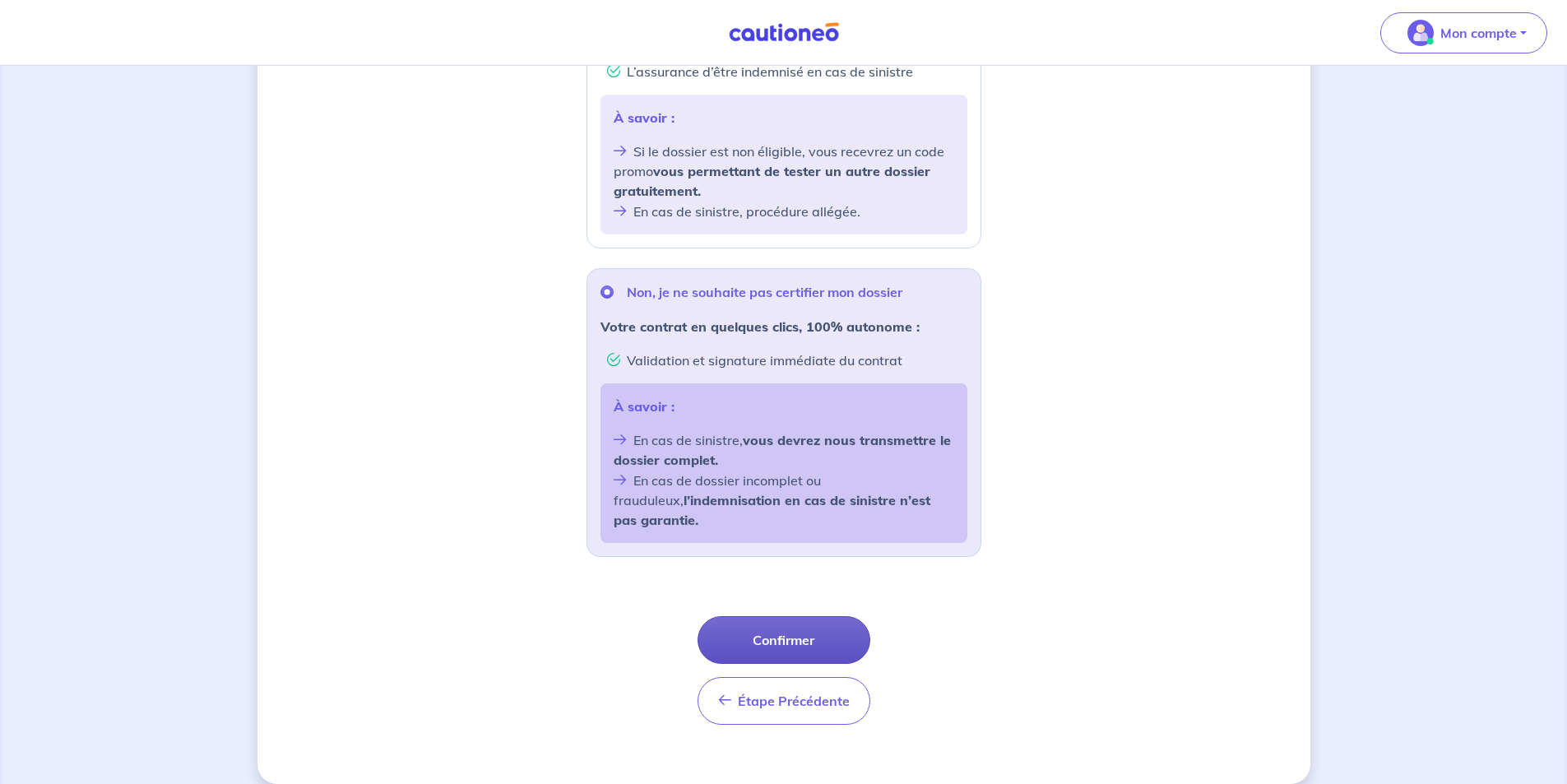
click at [797, 620] on button "Confirmer" at bounding box center [784, 640] width 173 height 48
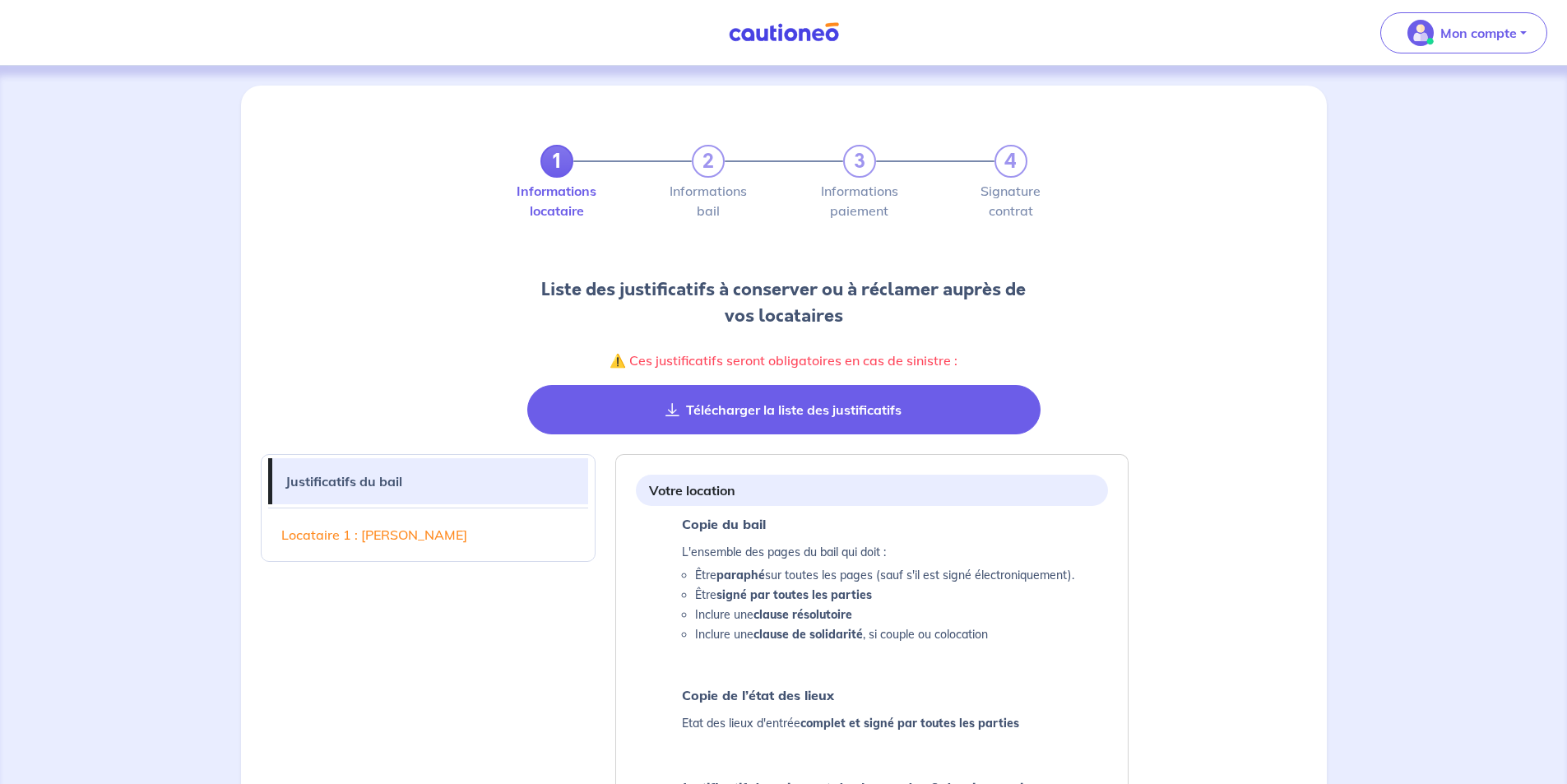
click at [752, 410] on button "Télécharger la liste des justificatifs" at bounding box center [784, 410] width 514 height 50
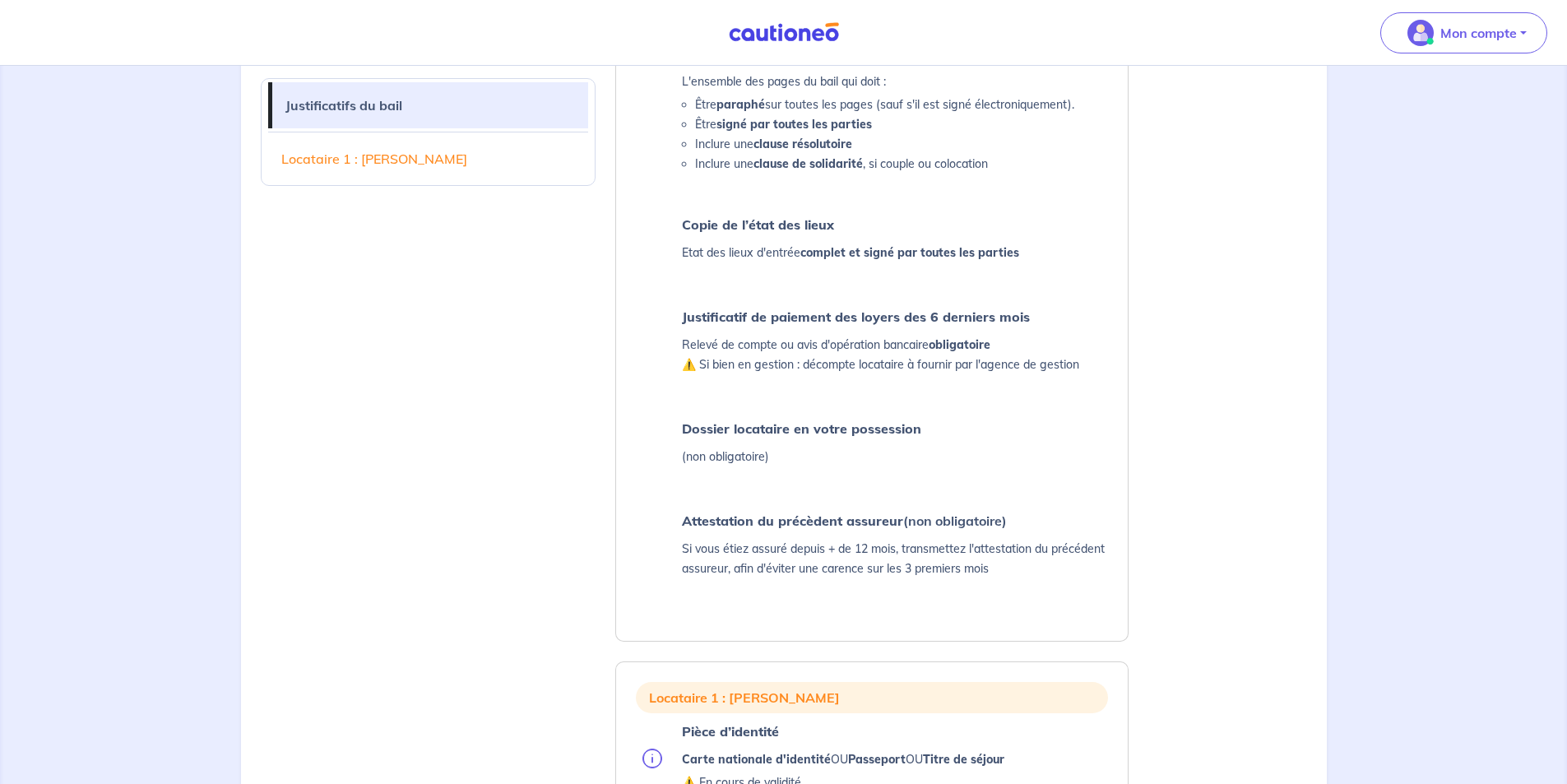
scroll to position [152, 0]
